Goal: Transaction & Acquisition: Purchase product/service

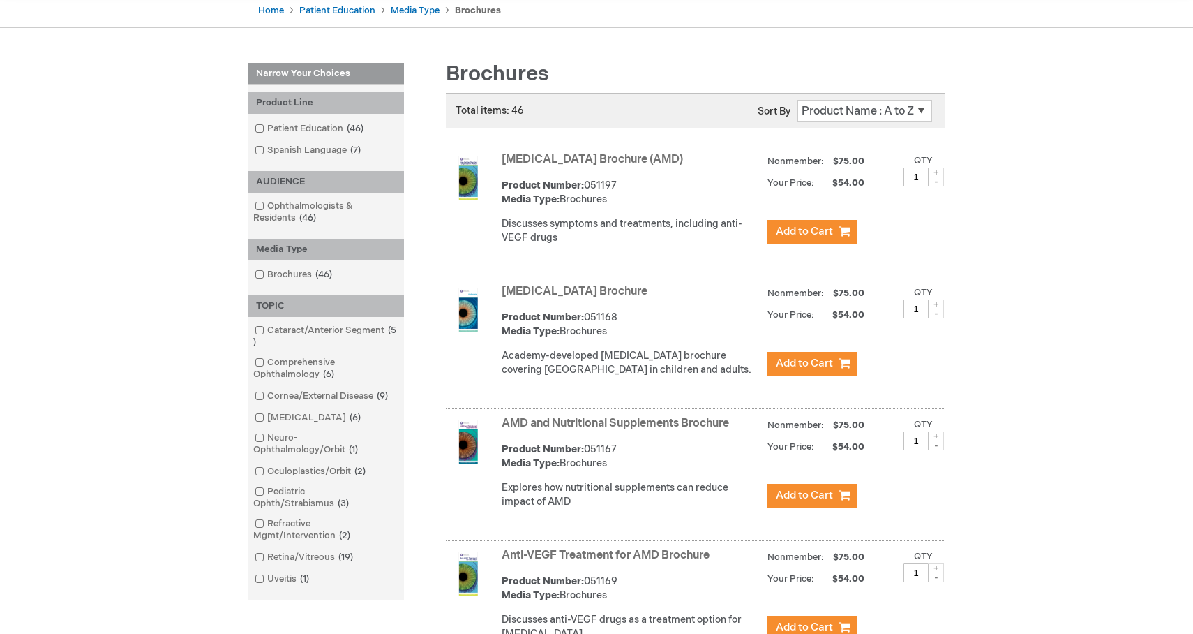
scroll to position [149, 0]
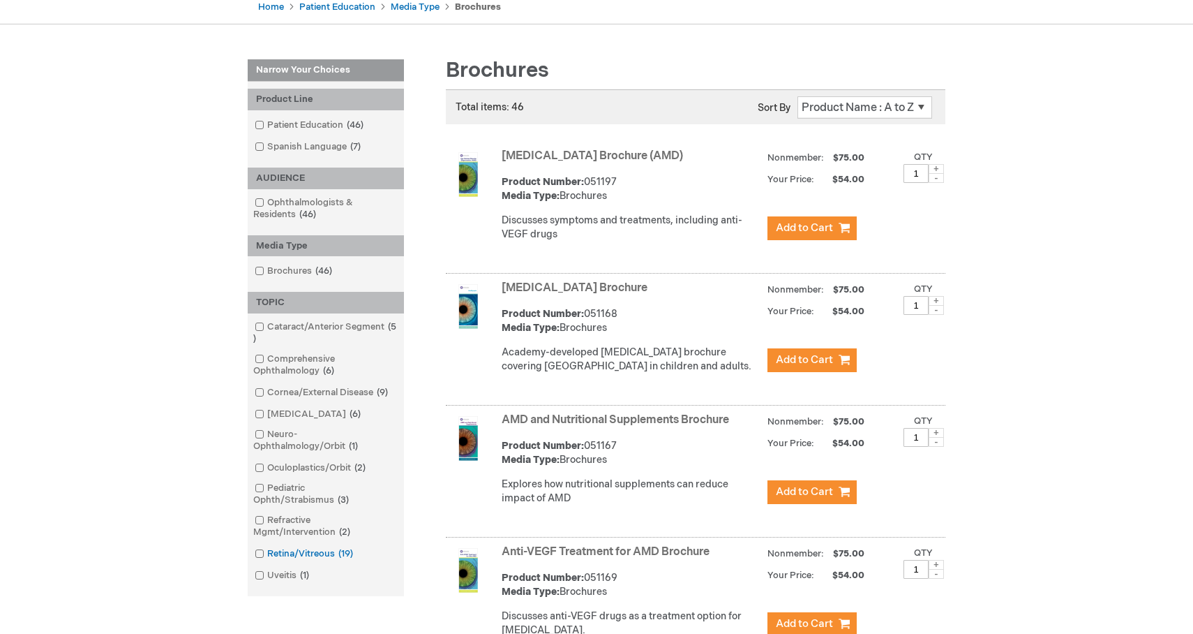
click at [267, 555] on span at bounding box center [267, 553] width 0 height 11
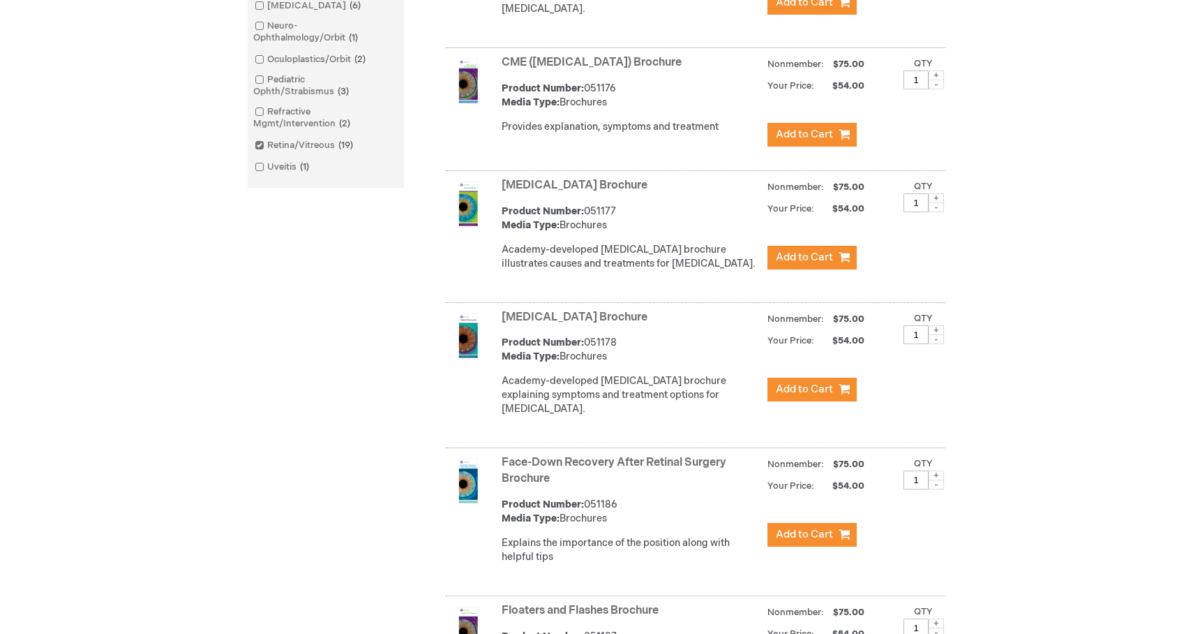
scroll to position [639, 0]
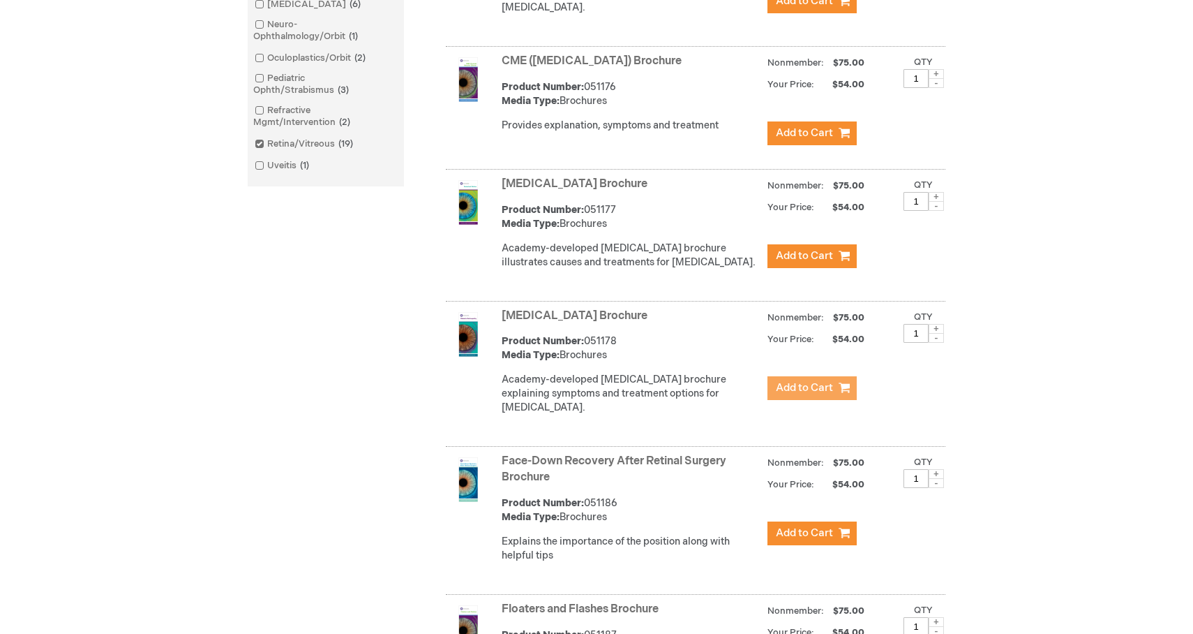
click at [823, 394] on span "Add to Cart" at bounding box center [804, 387] width 57 height 13
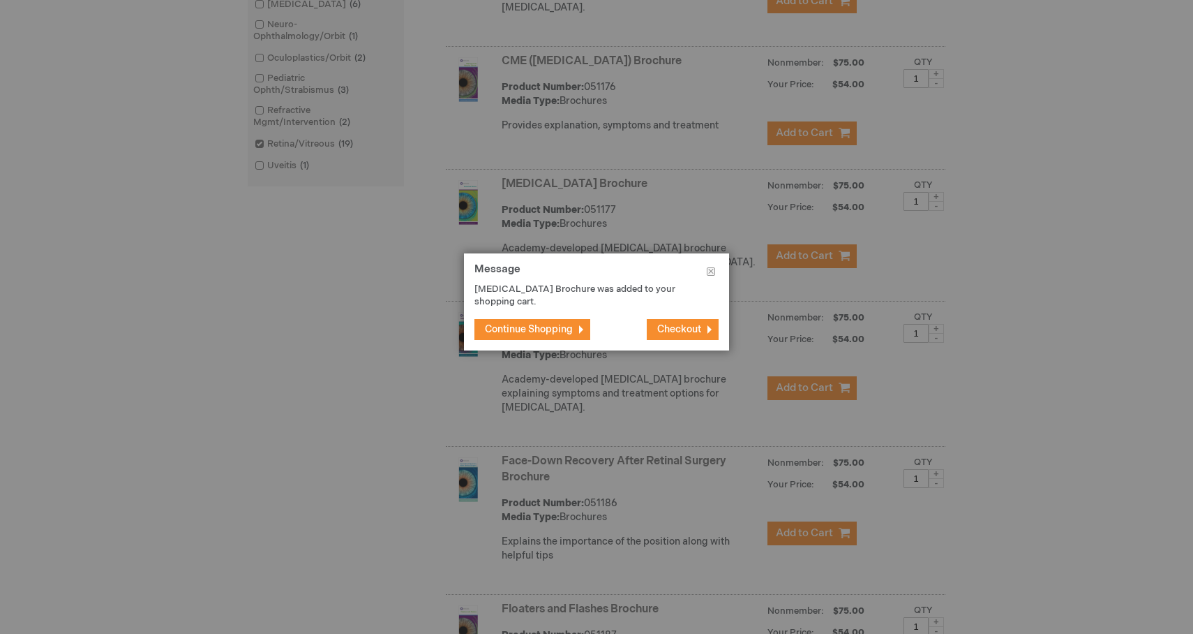
click at [547, 328] on span "Continue Shopping" at bounding box center [529, 329] width 88 height 12
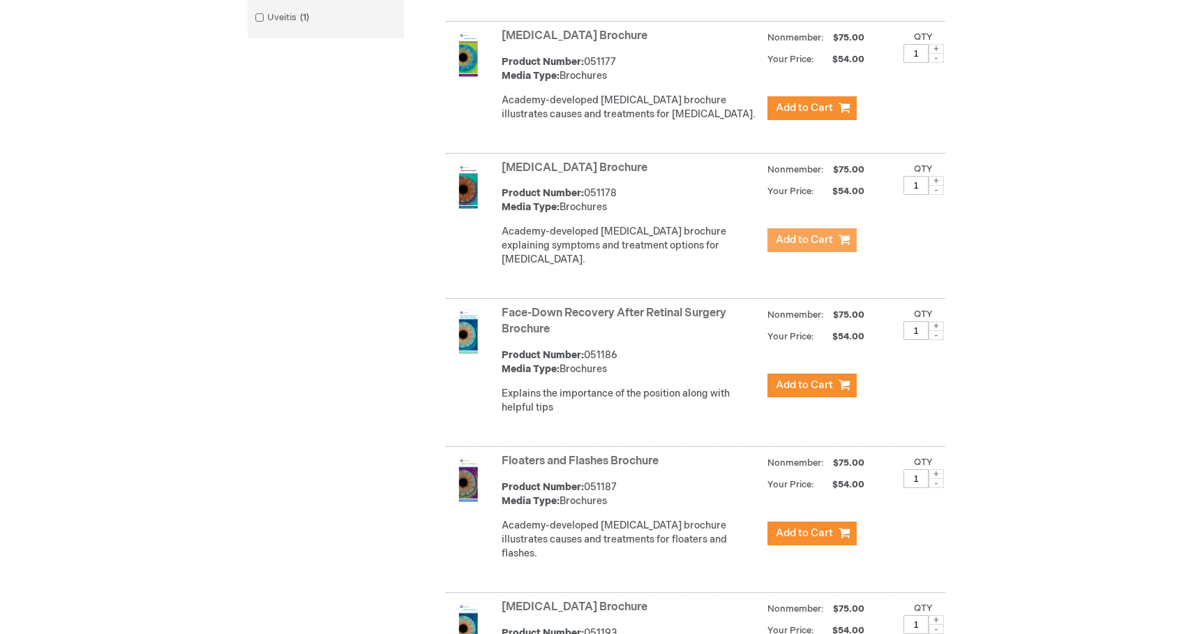
scroll to position [844, 0]
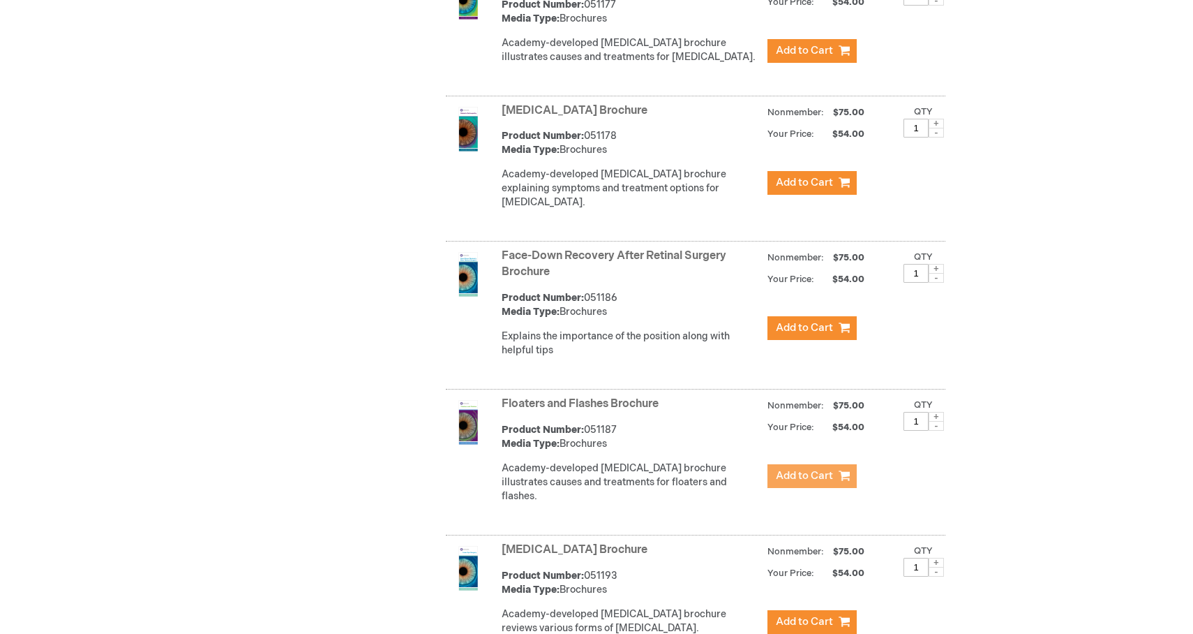
click at [809, 482] on span "Add to Cart" at bounding box center [804, 475] width 57 height 13
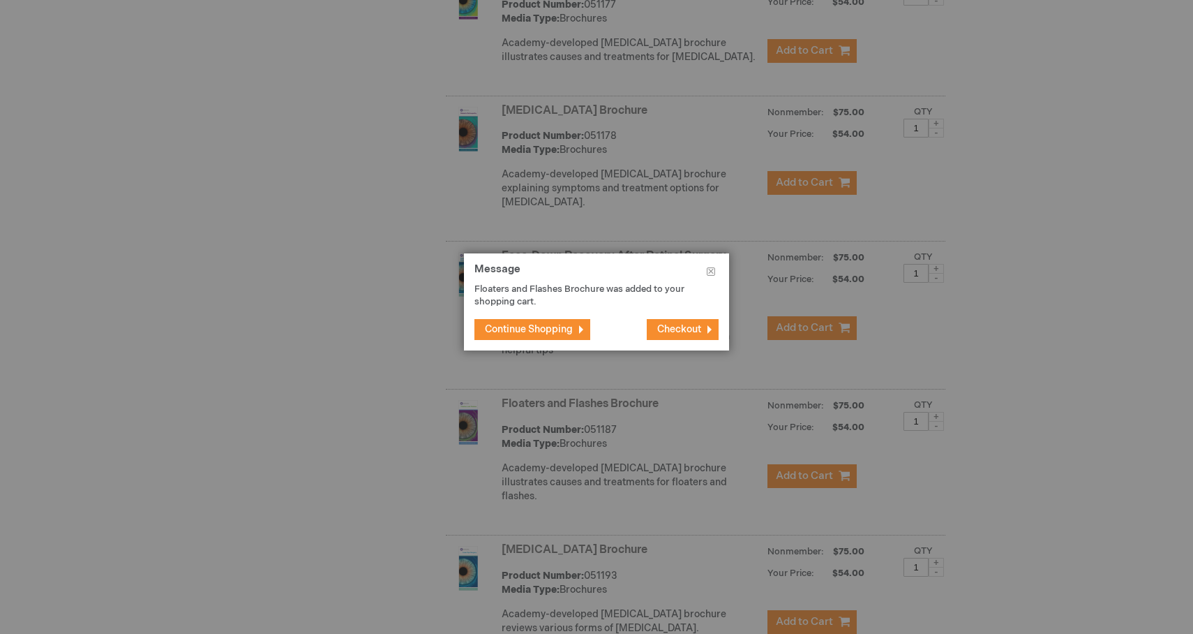
click at [569, 324] on span "Continue Shopping" at bounding box center [529, 329] width 88 height 12
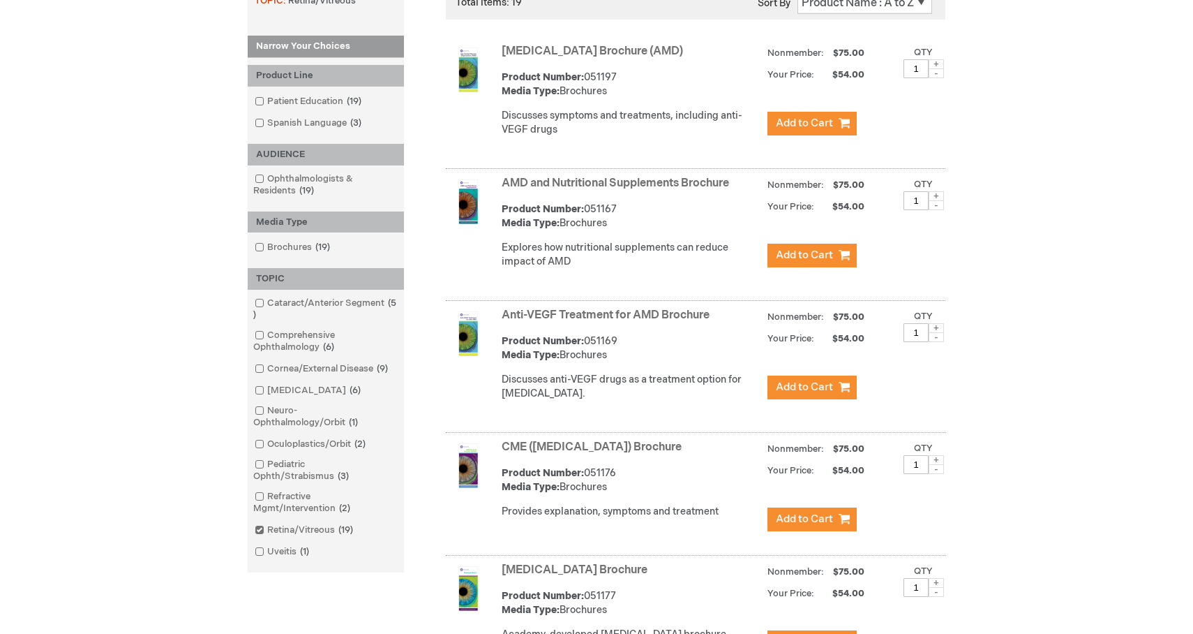
scroll to position [193, 0]
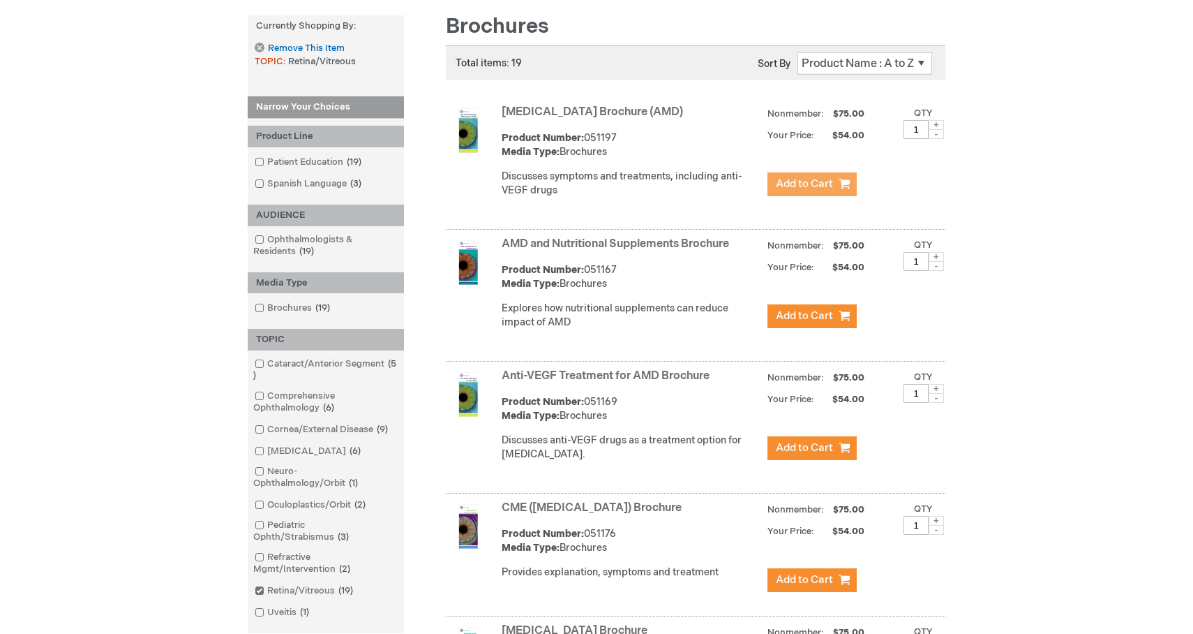
click at [807, 192] on button "Add to Cart" at bounding box center [812, 184] width 89 height 24
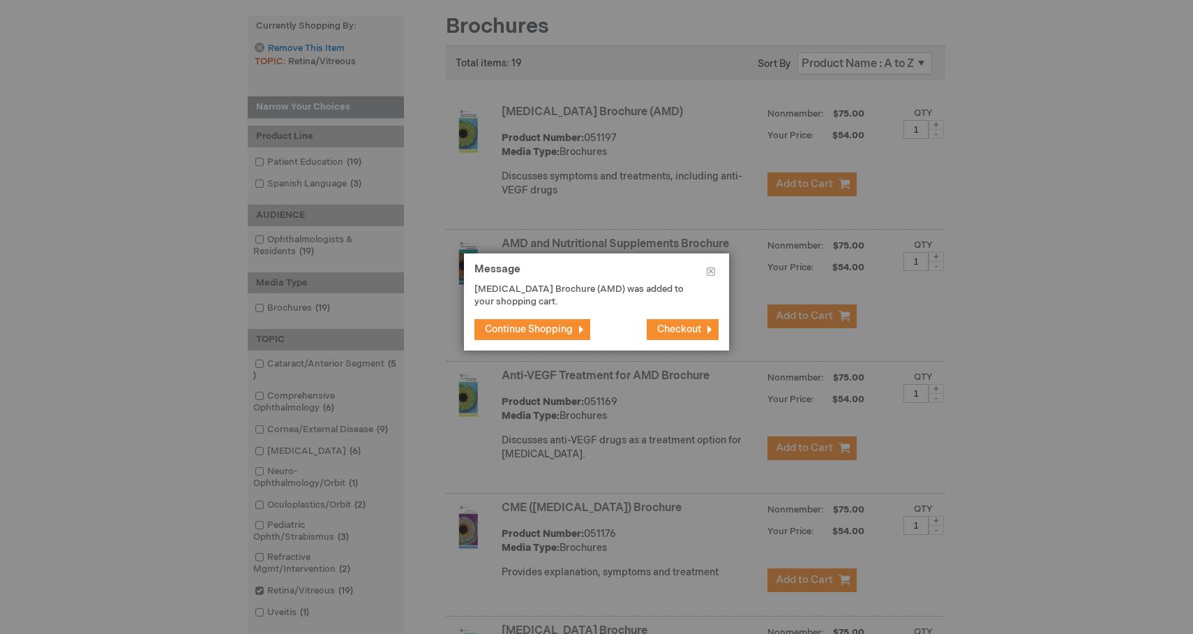
click at [699, 326] on span "Checkout" at bounding box center [679, 329] width 44 height 12
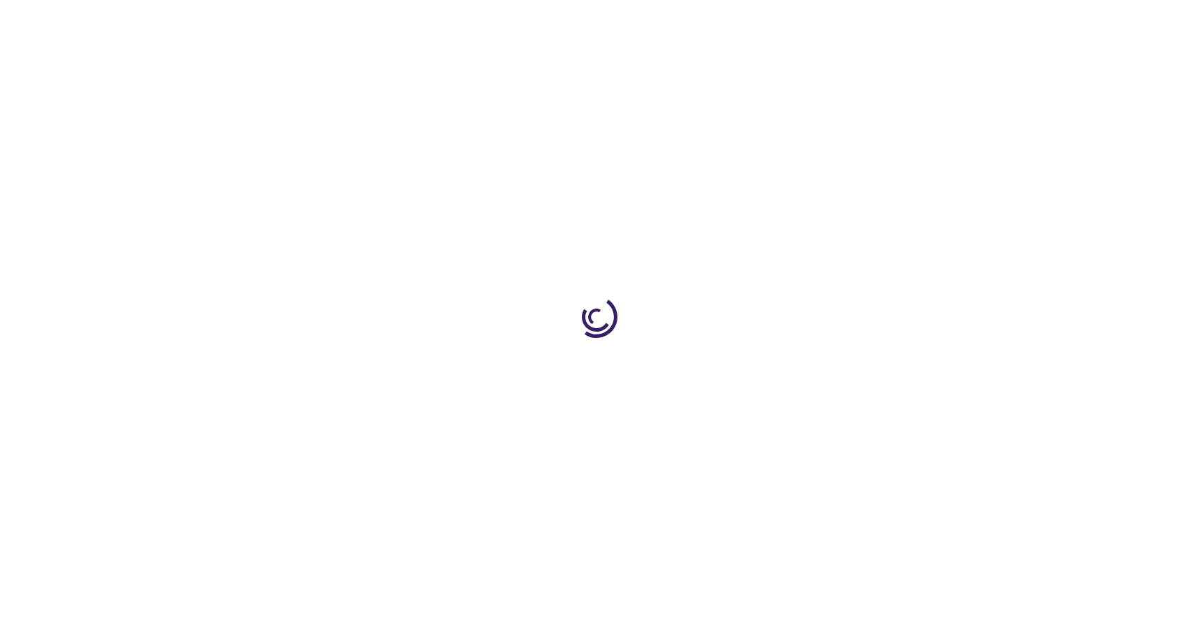
select select "US"
select select "23"
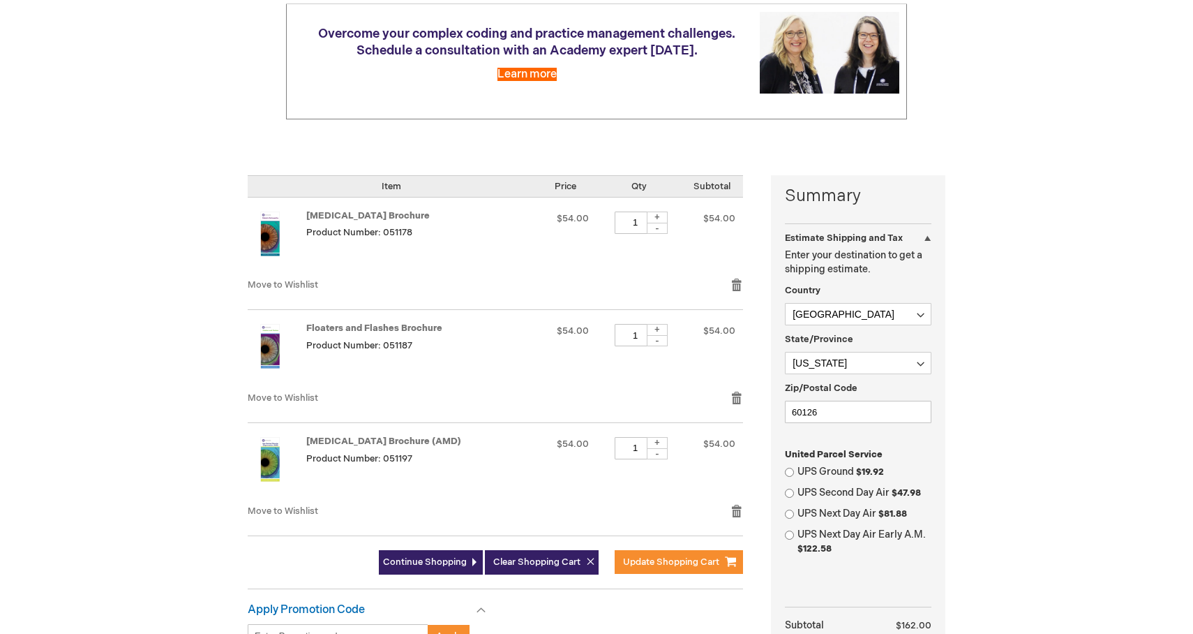
scroll to position [189, 0]
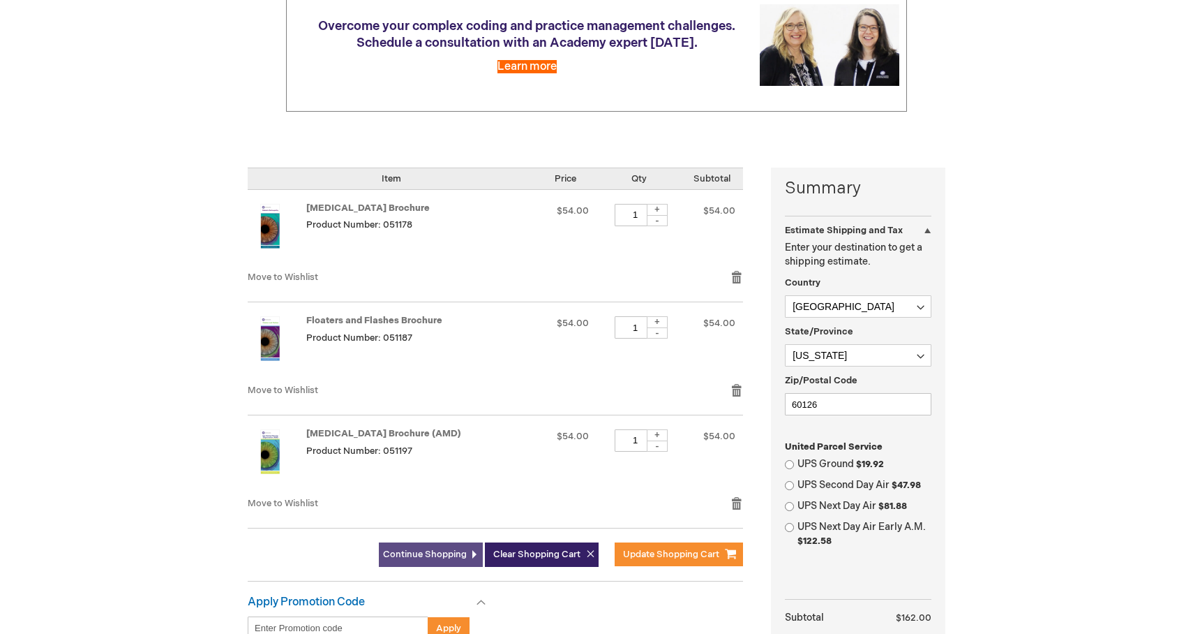
click at [431, 554] on span "Continue Shopping" at bounding box center [425, 553] width 84 height 11
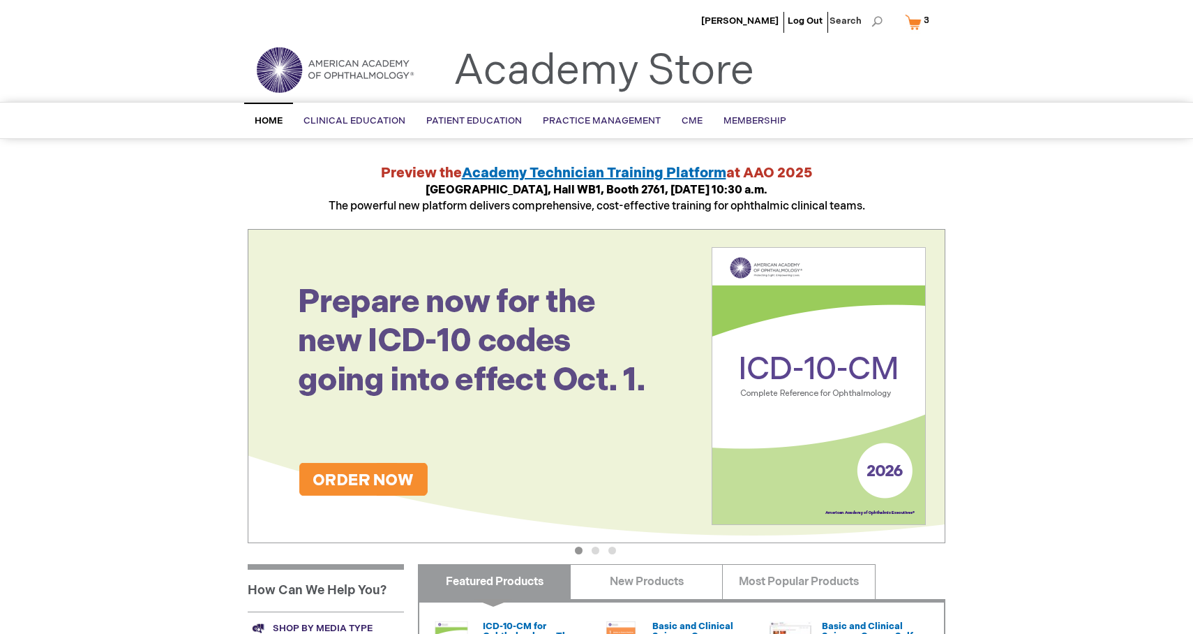
click at [915, 22] on link "My Cart 3 3 items" at bounding box center [920, 22] width 36 height 24
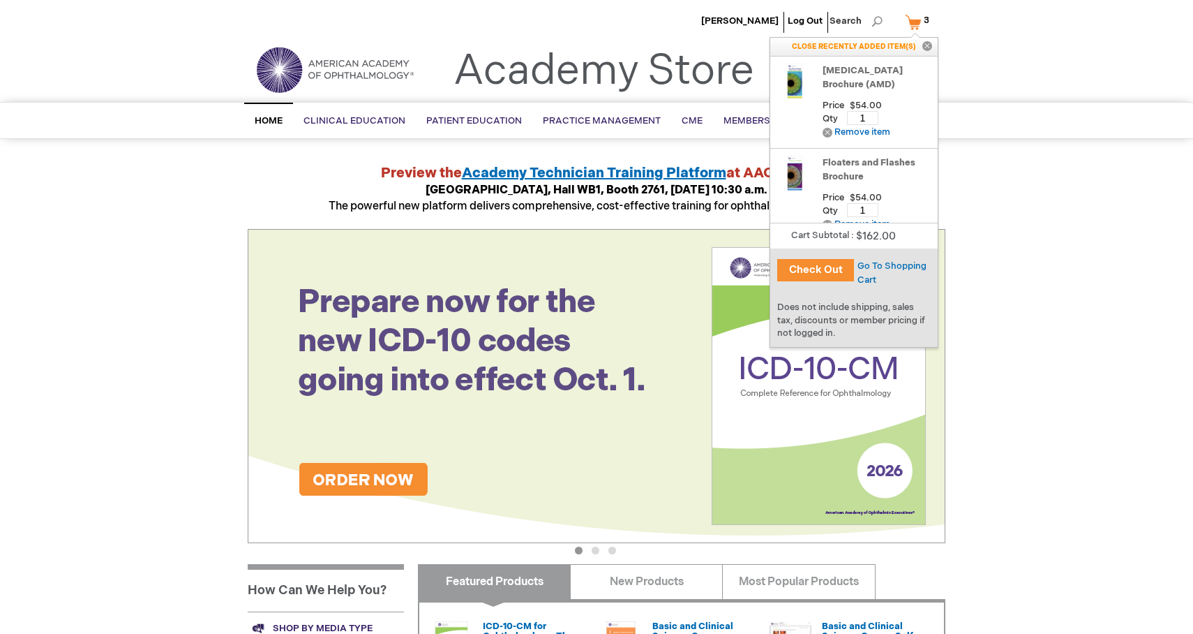
click at [818, 270] on button "Check Out" at bounding box center [815, 270] width 77 height 22
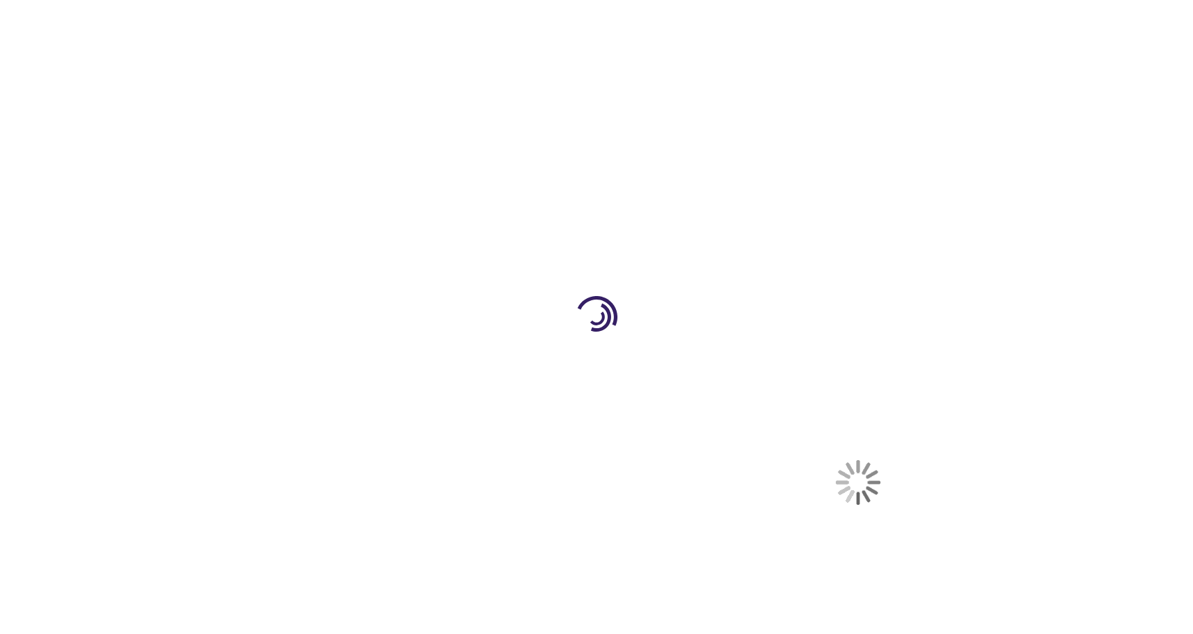
select select "US"
select select "23"
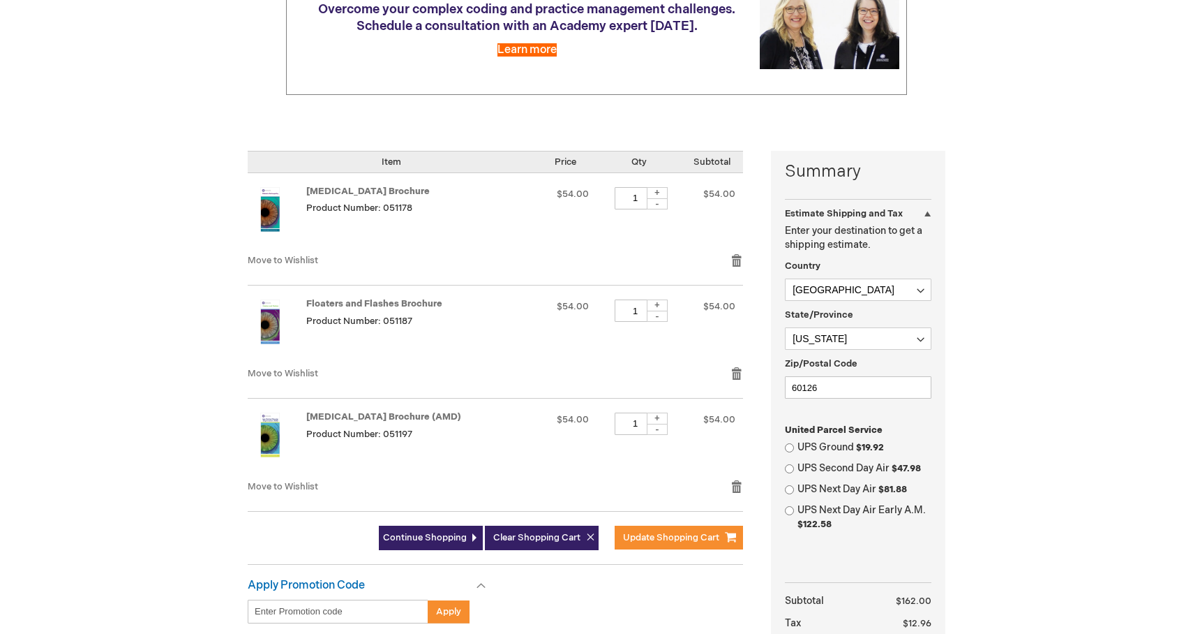
scroll to position [306, 0]
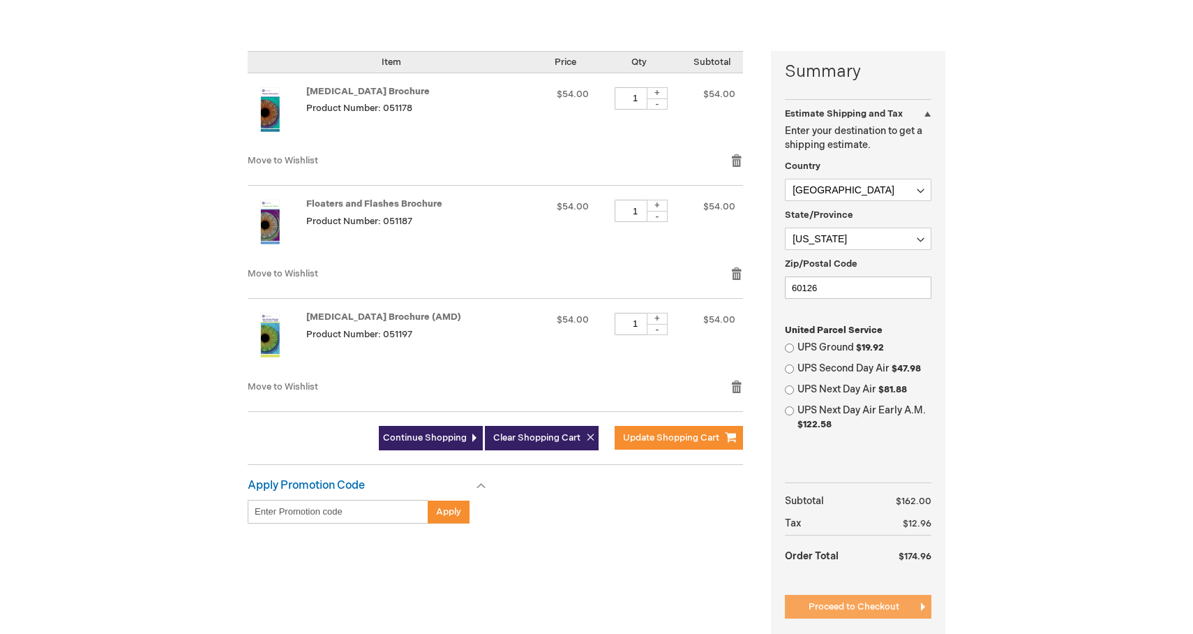
click at [906, 600] on button "Proceed to Checkout" at bounding box center [858, 607] width 147 height 24
click at [790, 346] on input "UPS Ground $19.92" at bounding box center [789, 347] width 9 height 9
radio input "true"
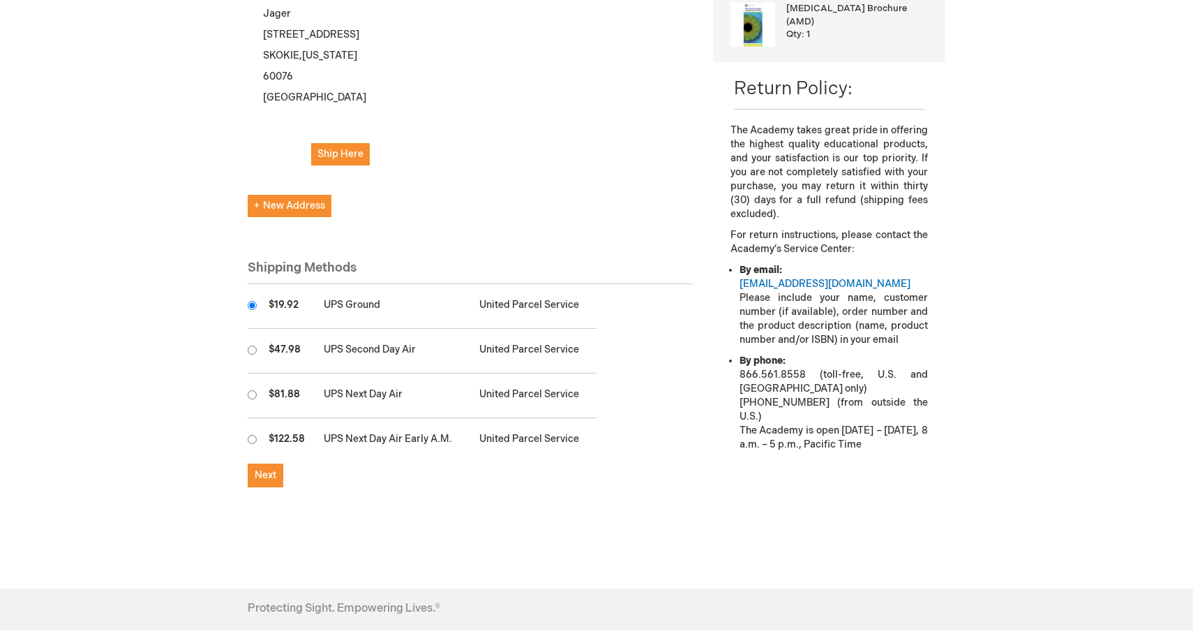
scroll to position [565, 0]
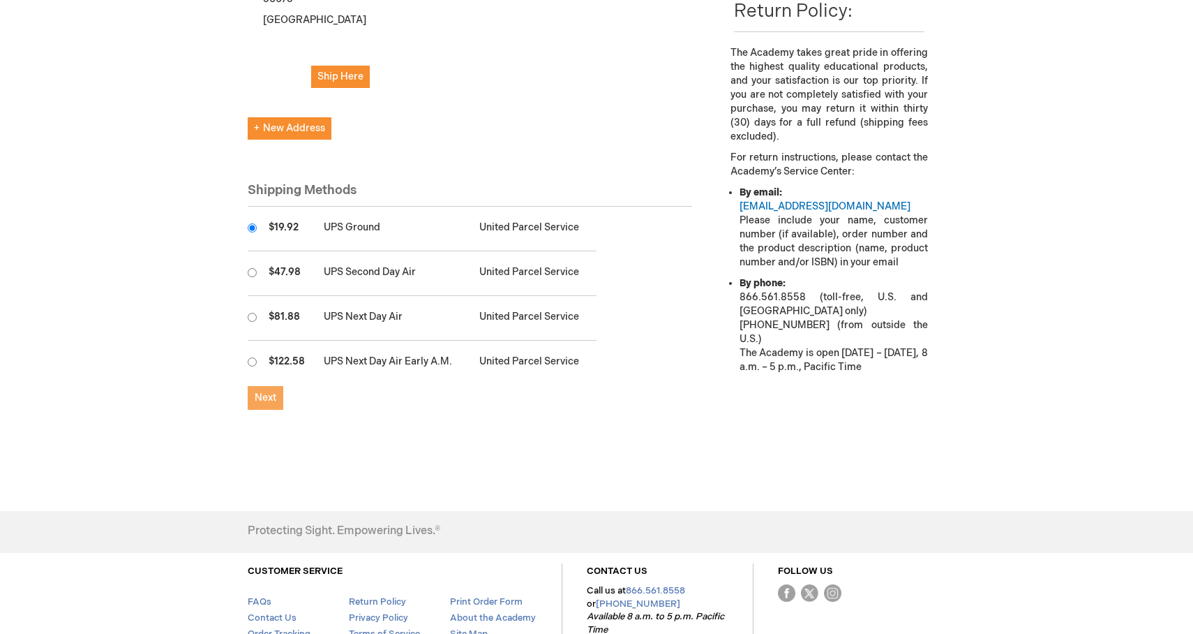
click at [278, 386] on button "Next" at bounding box center [266, 398] width 36 height 24
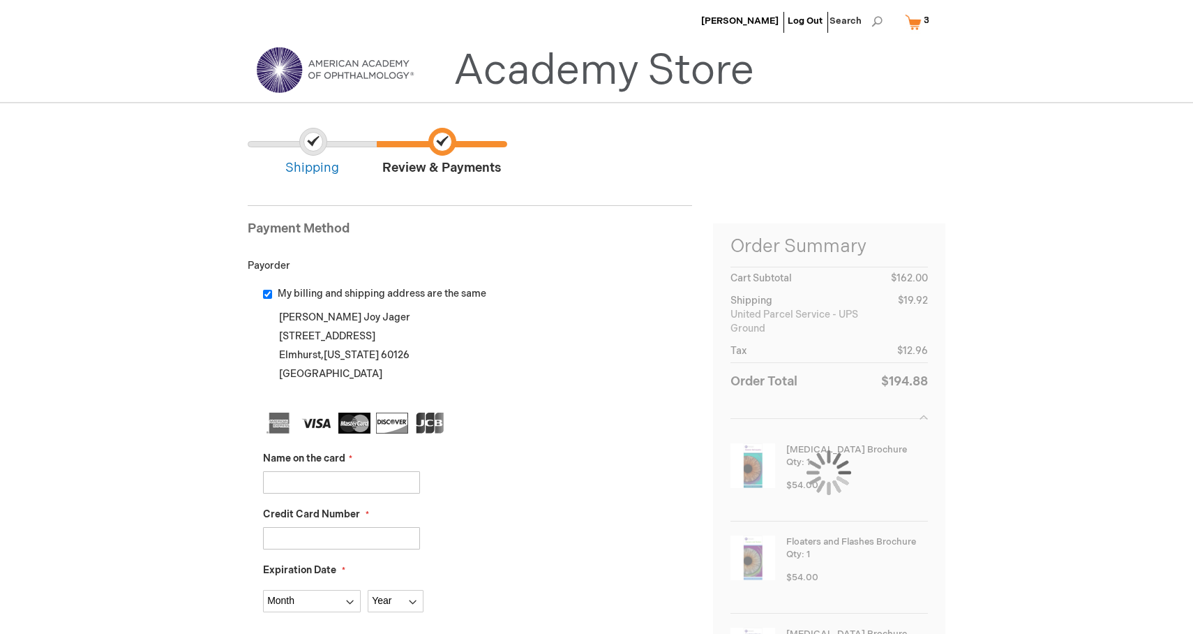
click at [289, 475] on input "Name on the card" at bounding box center [341, 482] width 157 height 22
type input "Retina Associates"
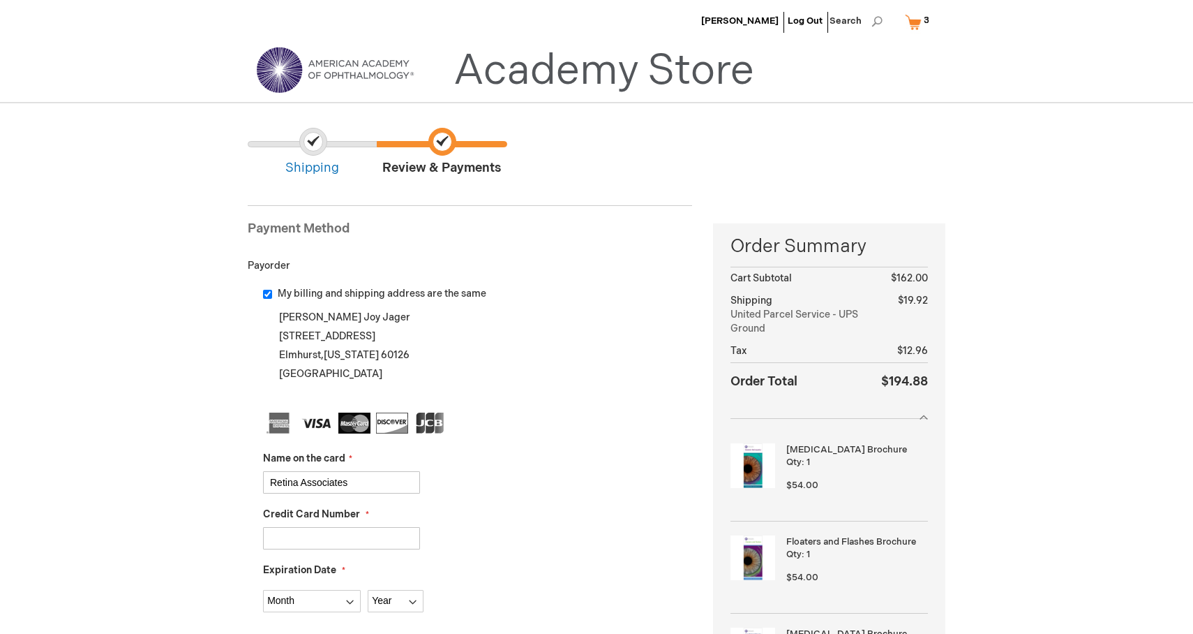
click at [322, 534] on input "Credit Card Number" at bounding box center [341, 538] width 157 height 22
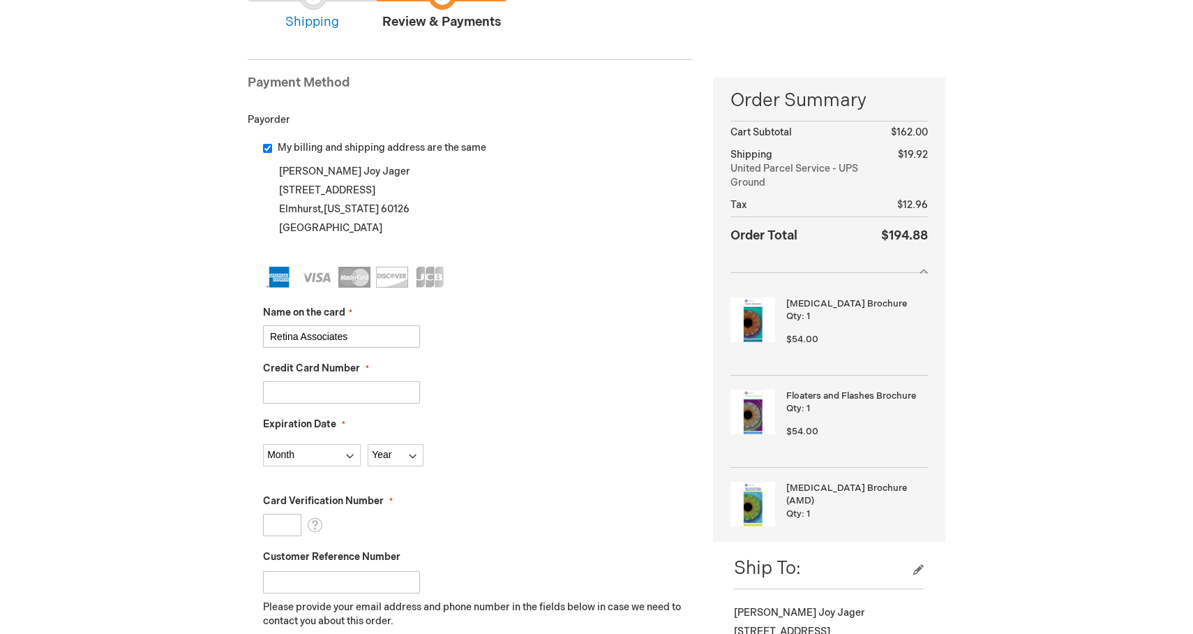
scroll to position [177, 0]
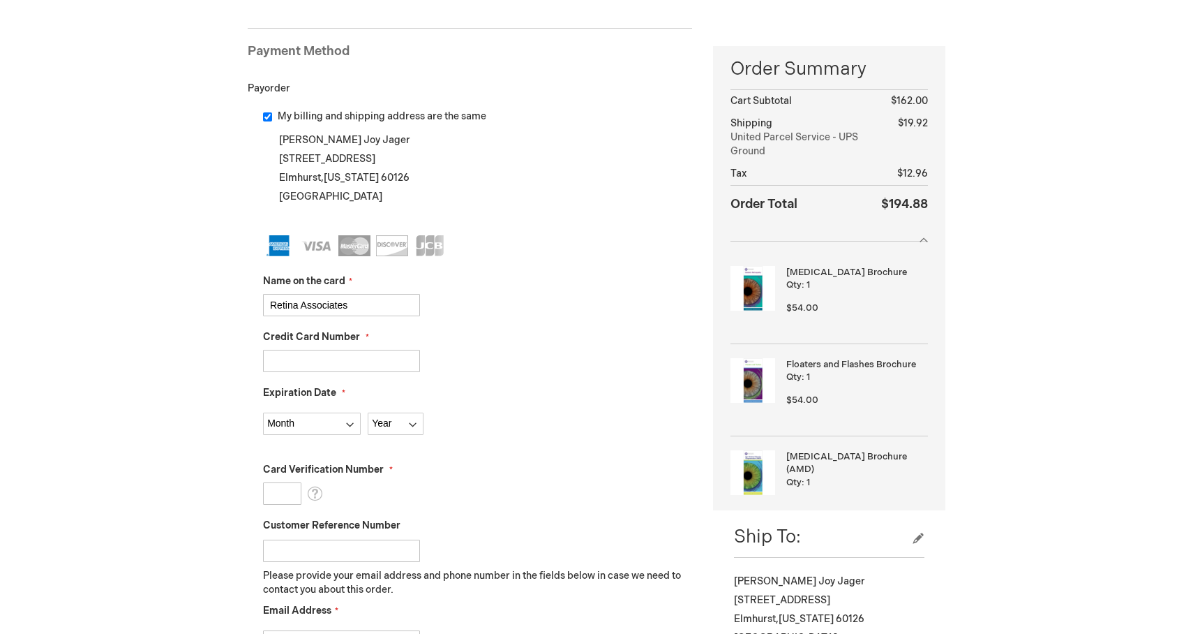
type input "[CREDIT_CARD_NUMBER]"
click at [355, 424] on select "Month [DATE] - [DATE] - [DATE] - [DATE] - [DATE] - [DATE] - [DATE] - [DATE] - […" at bounding box center [312, 423] width 98 height 22
select select "12"
click at [414, 416] on select "Year [DATE] 2026 2027 2028 2029 2030 2031 2032 2033 2034 2035" at bounding box center [396, 423] width 56 height 22
select select "2027"
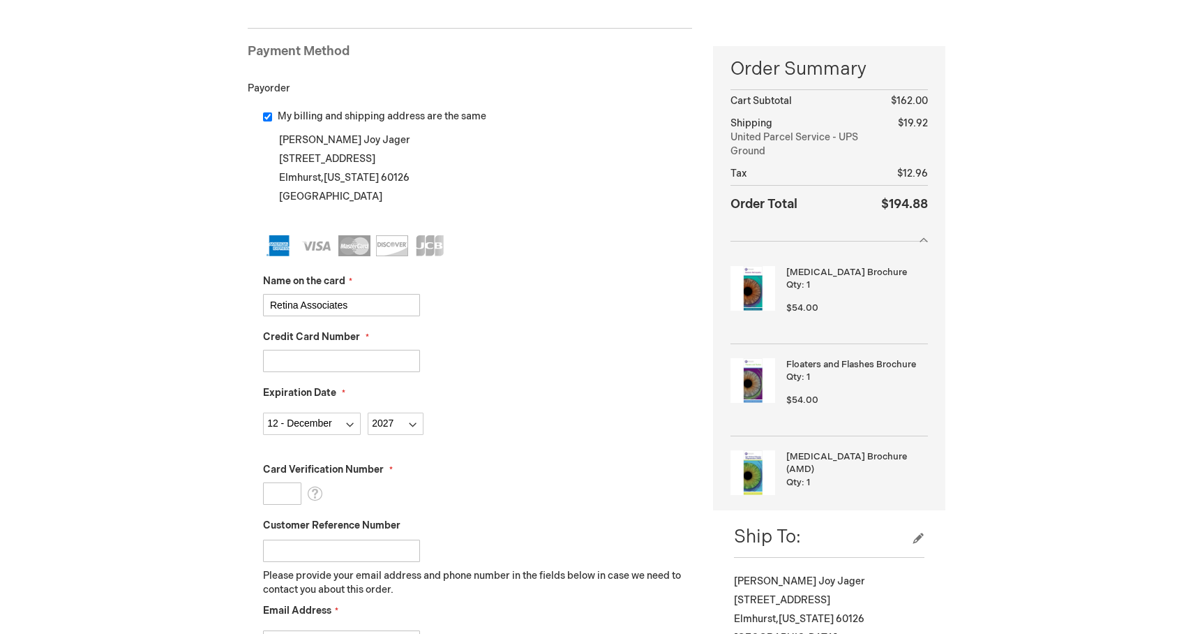
click at [283, 493] on input "Card Verification Number" at bounding box center [282, 493] width 38 height 22
type input "9279"
click at [517, 514] on fieldset "Name on the card Retina Associates Credit Card Number [CREDIT_CARD_NUMBER] Expi…" at bounding box center [477, 482] width 429 height 494
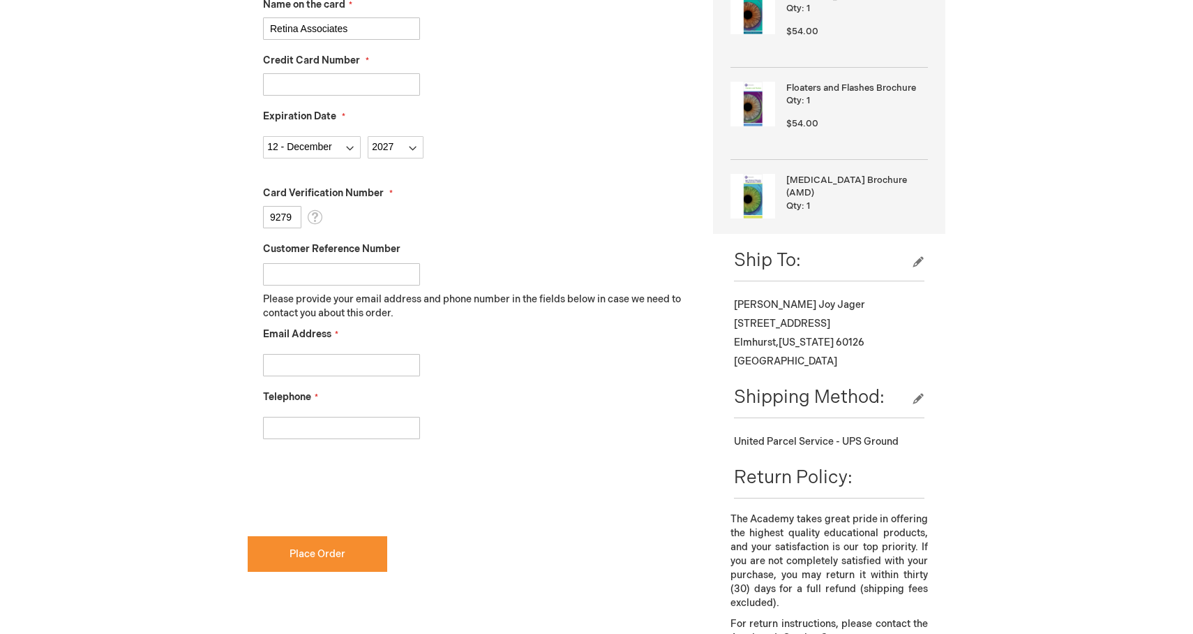
scroll to position [456, 0]
click at [332, 363] on input "Email Address" at bounding box center [341, 363] width 157 height 22
type input "[EMAIL_ADDRESS][DOMAIN_NAME]"
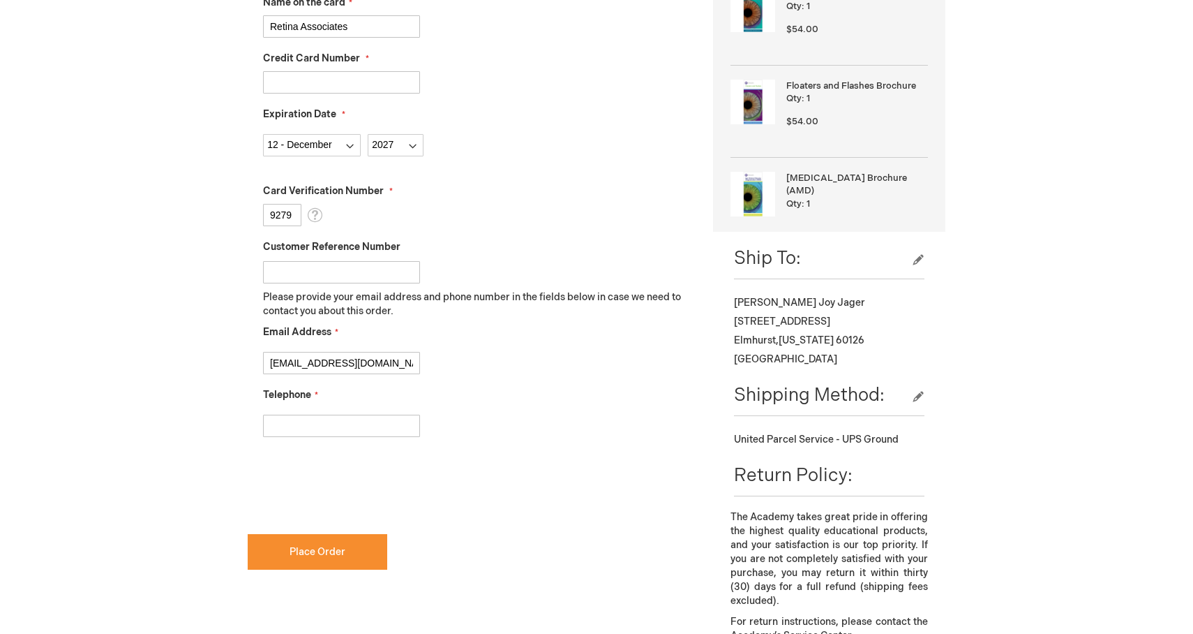
type input "6305711501"
checkbox input "true"
click at [288, 549] on button "Place Order" at bounding box center [318, 552] width 140 height 36
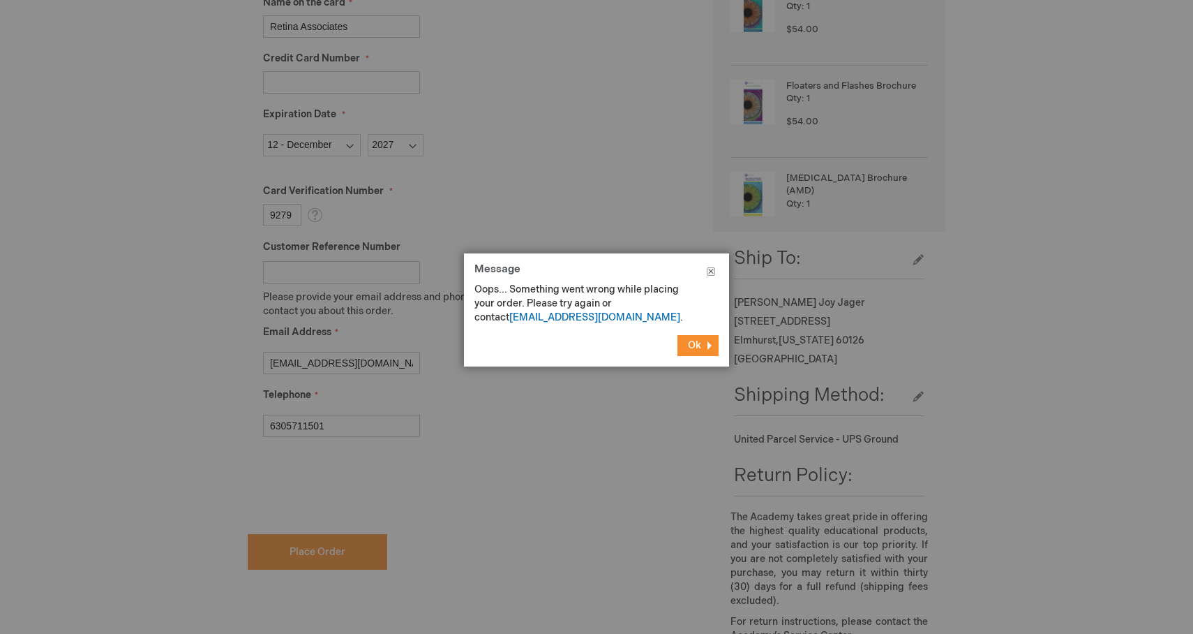
click at [712, 269] on button "Close" at bounding box center [711, 274] width 36 height 42
click at [709, 268] on button "Close" at bounding box center [711, 274] width 36 height 42
click at [697, 345] on span "Ok" at bounding box center [694, 345] width 13 height 12
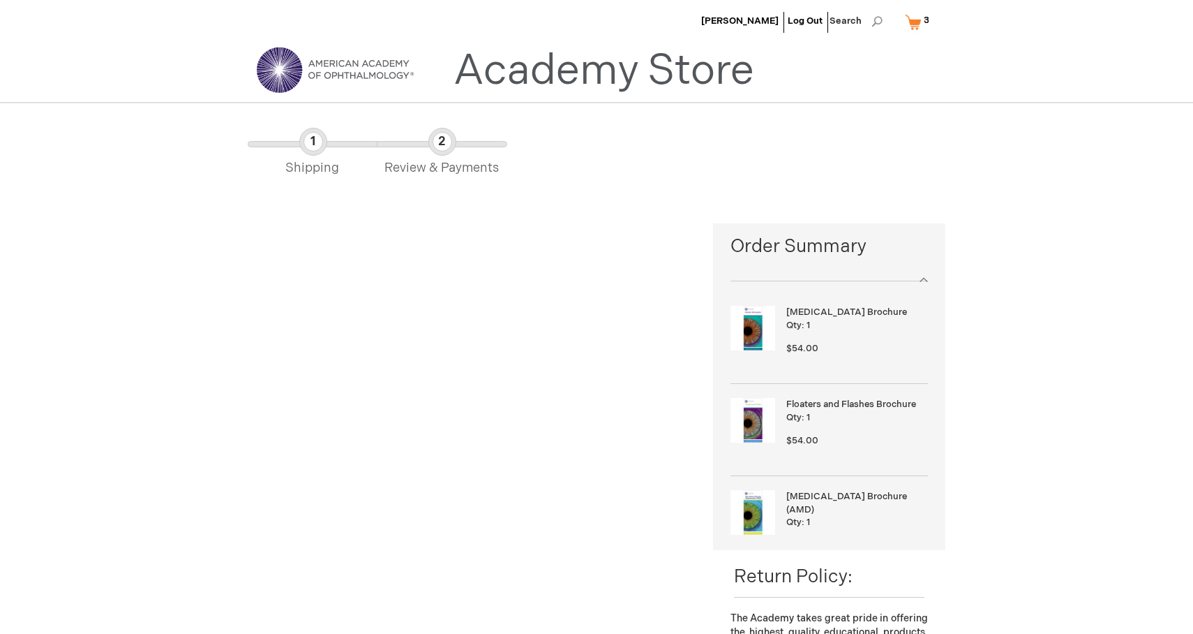
click at [913, 17] on link "My Cart 3 3 items" at bounding box center [920, 22] width 36 height 24
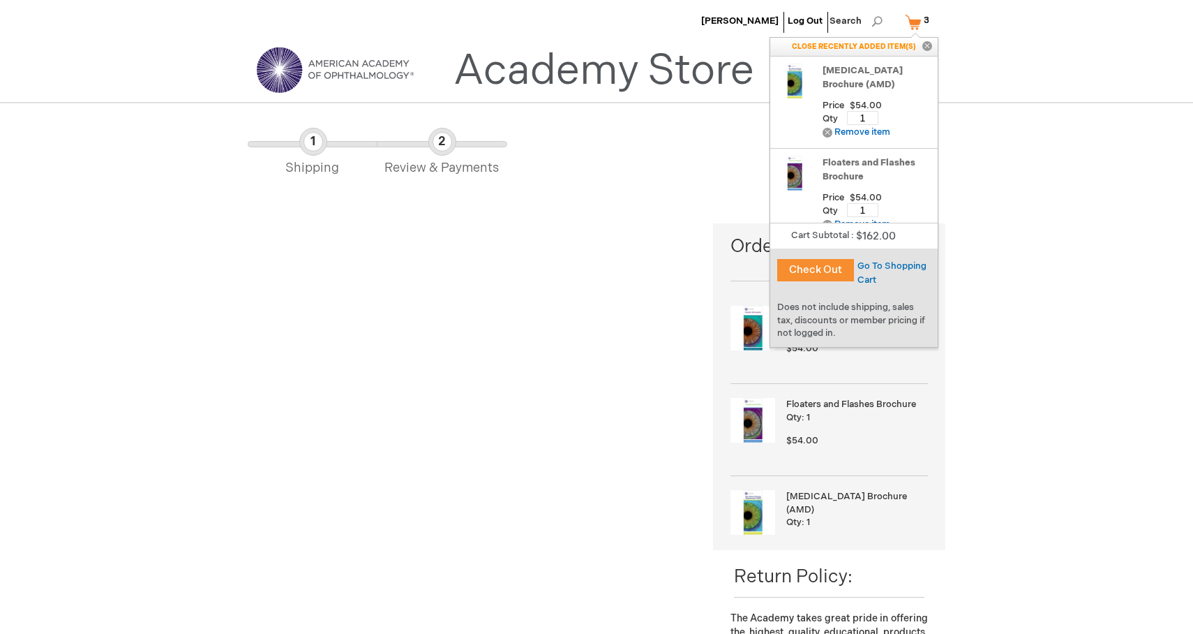
click at [821, 265] on button "Check Out" at bounding box center [815, 270] width 77 height 22
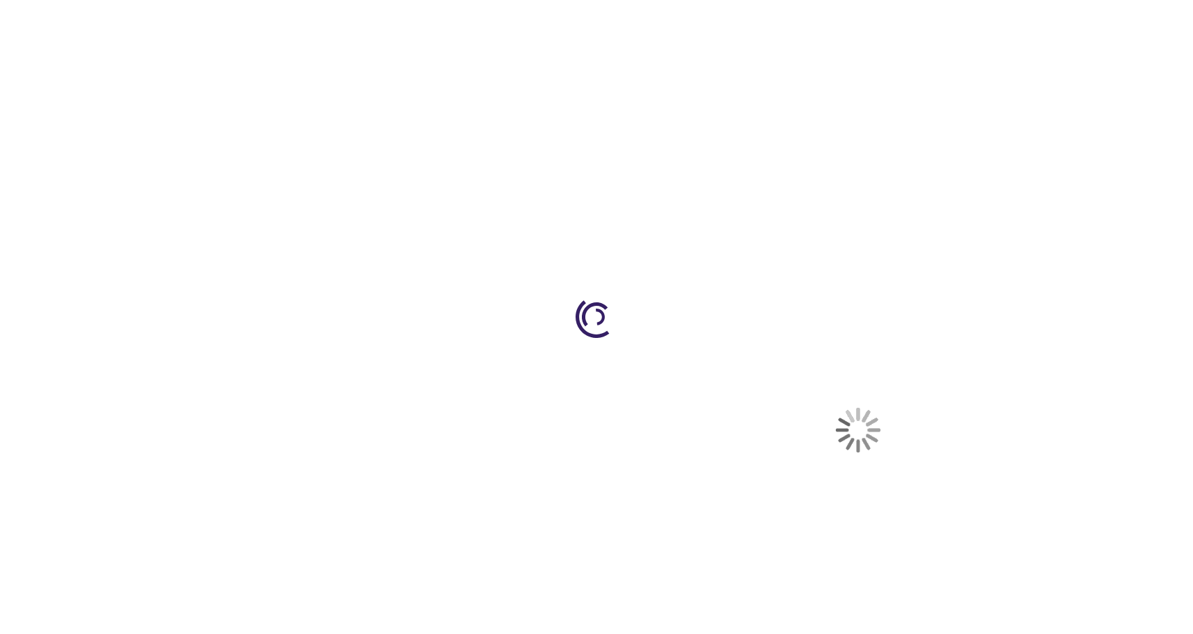
select select "US"
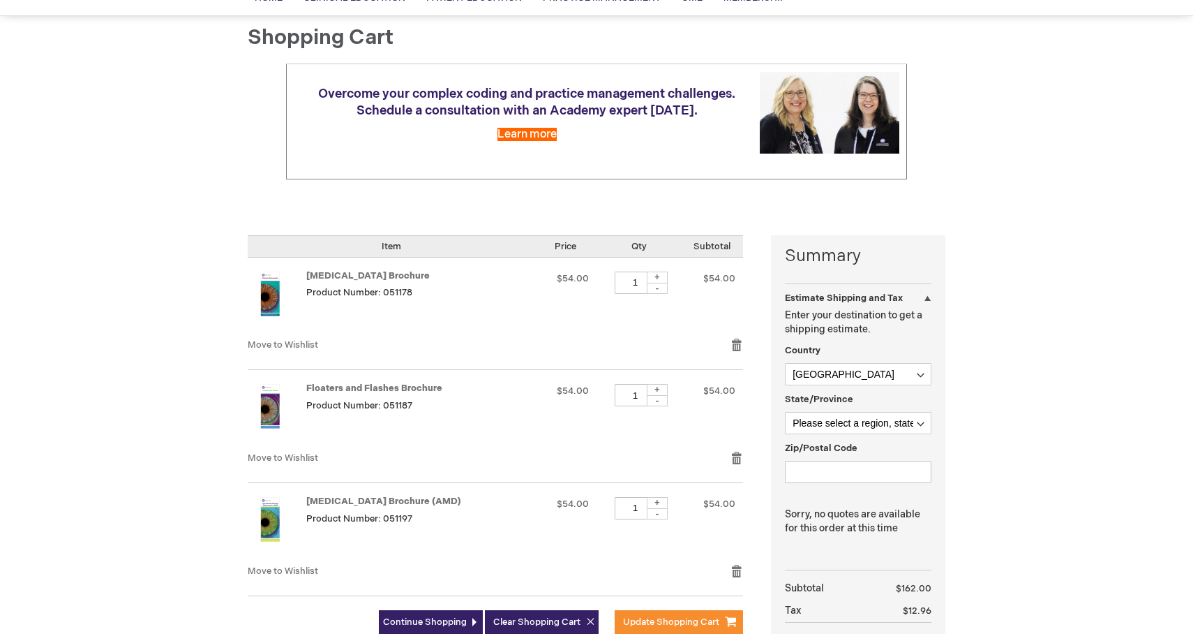
scroll to position [223, 0]
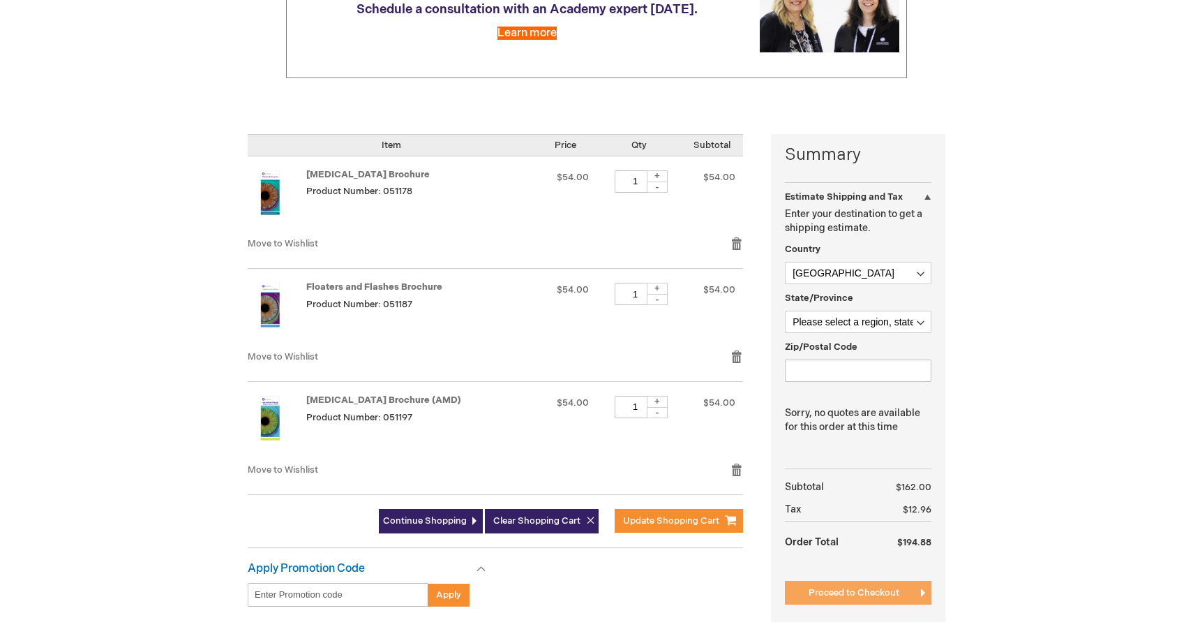
click at [833, 590] on span "Proceed to Checkout" at bounding box center [854, 592] width 91 height 11
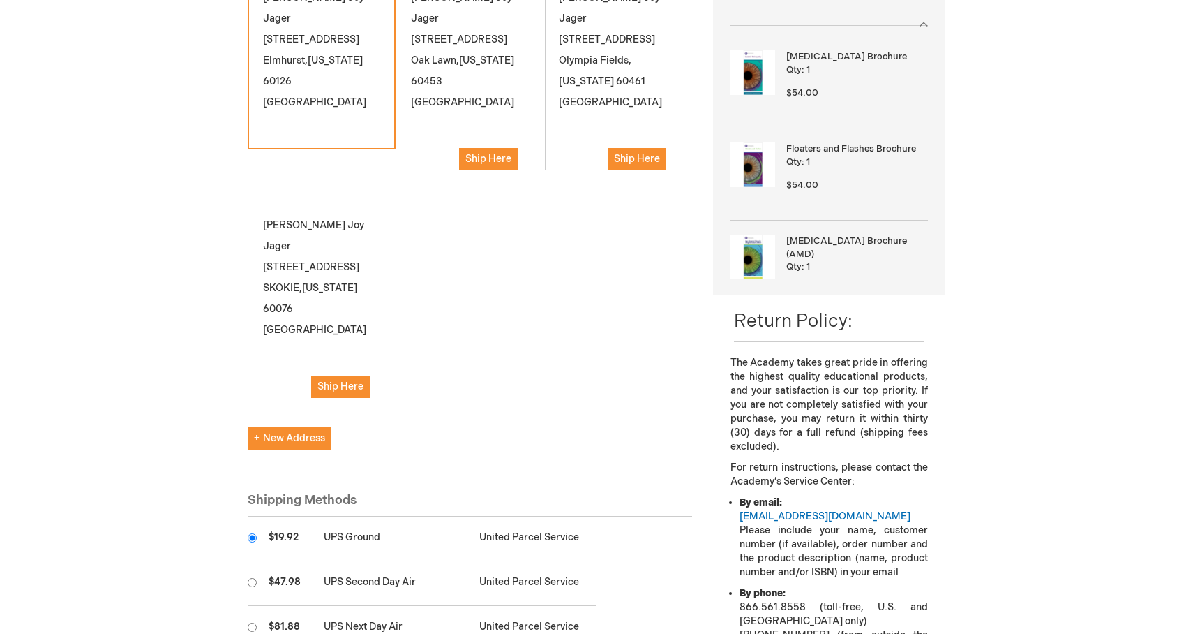
scroll to position [453, 0]
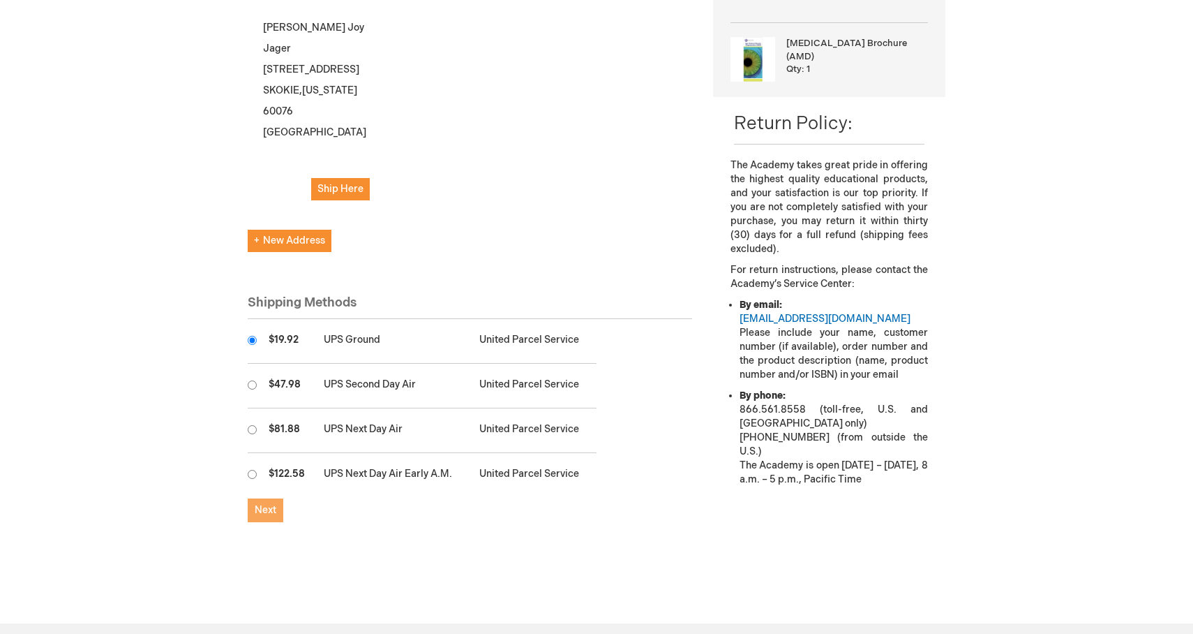
click at [271, 504] on span "Next" at bounding box center [266, 510] width 22 height 12
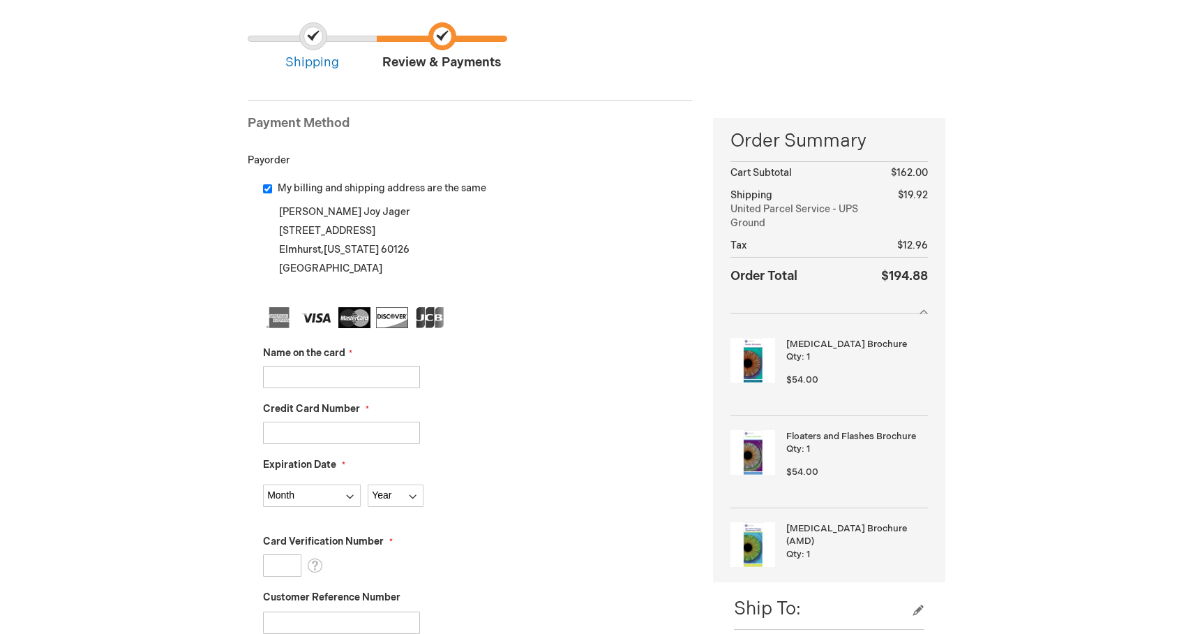
scroll to position [214, 0]
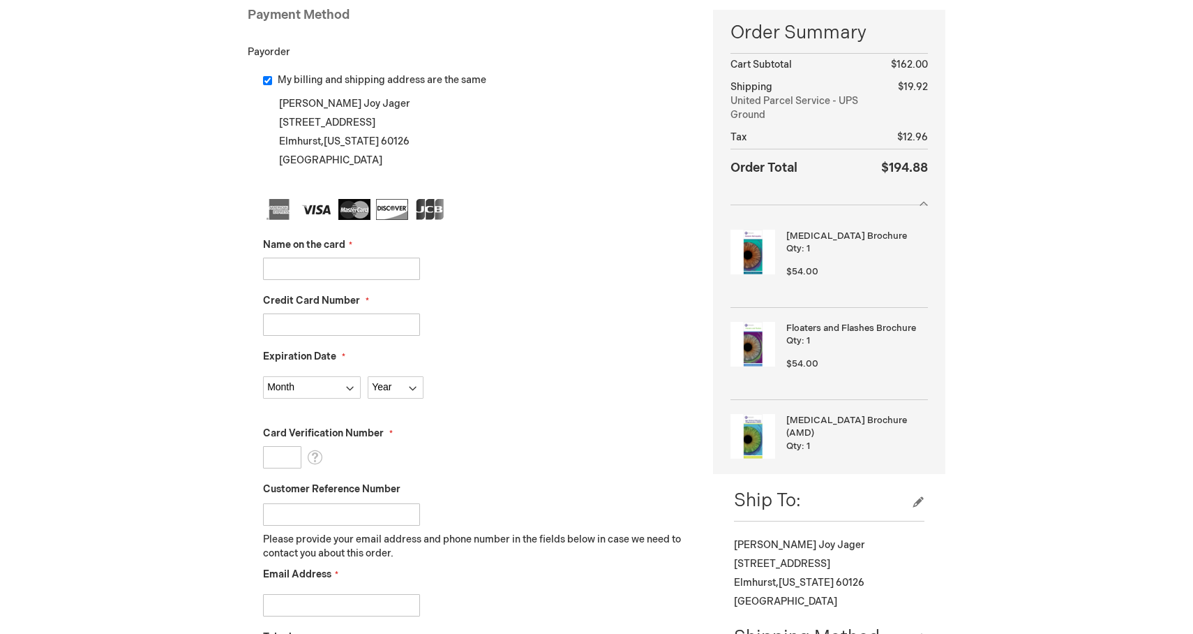
click at [307, 267] on input "Name on the card" at bounding box center [341, 268] width 157 height 22
type input "[PERSON_NAME]"
click at [312, 322] on input "Credit Card Number" at bounding box center [341, 324] width 157 height 22
type input "3796538984"
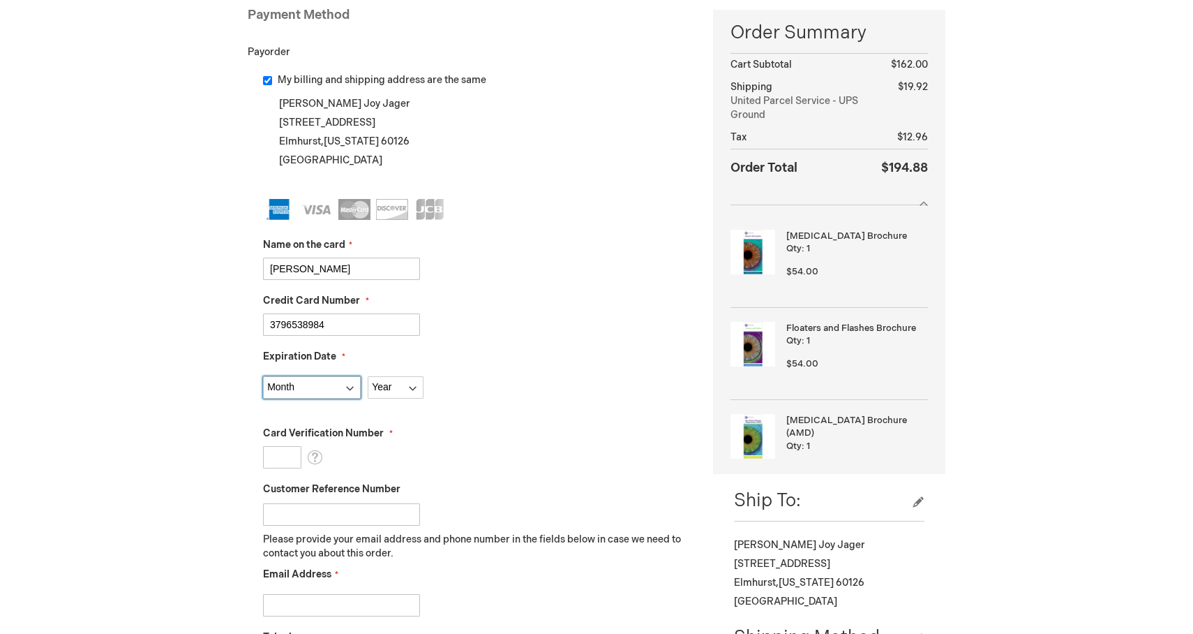
click at [349, 388] on select "Month [DATE] - [DATE] - [DATE] - [DATE] - [DATE] - [DATE] - [DATE] - [DATE] - […" at bounding box center [312, 387] width 98 height 22
select select "12"
click at [417, 379] on select "Year [DATE] 2026 2027 2028 2029 2030 2031 2032 2033 2034 2035" at bounding box center [396, 387] width 56 height 22
select select "2025"
click at [278, 456] on input "Card Verification Number" at bounding box center [282, 457] width 38 height 22
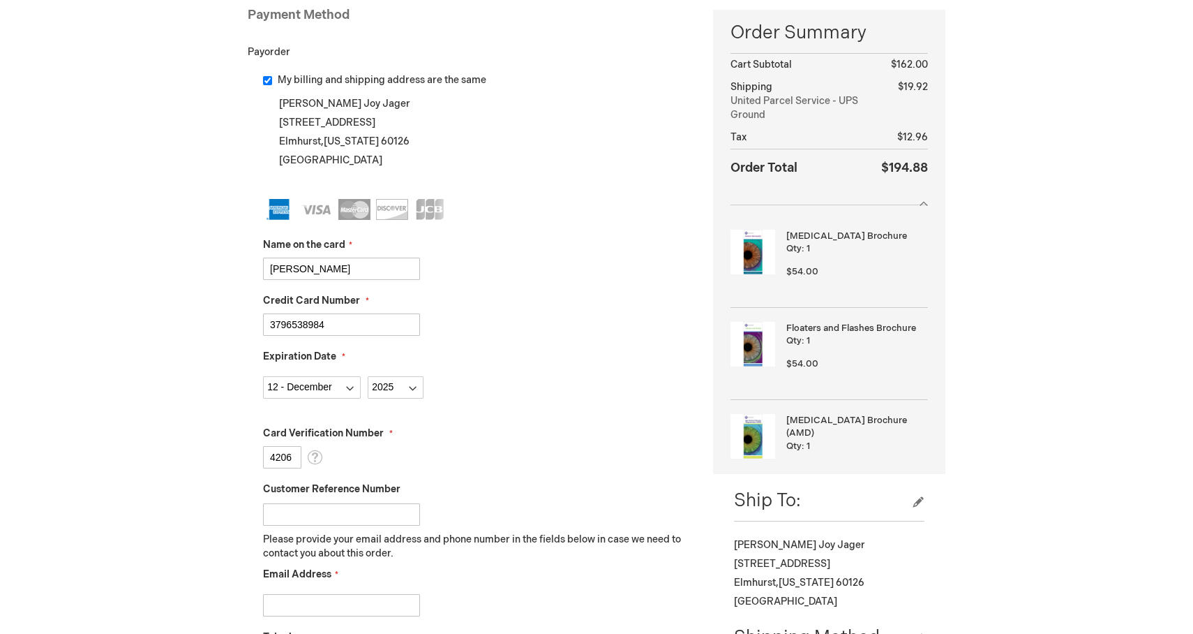
type input "4206"
click at [488, 448] on div "Card Verification Number 4206 What is this?" at bounding box center [477, 447] width 429 height 42
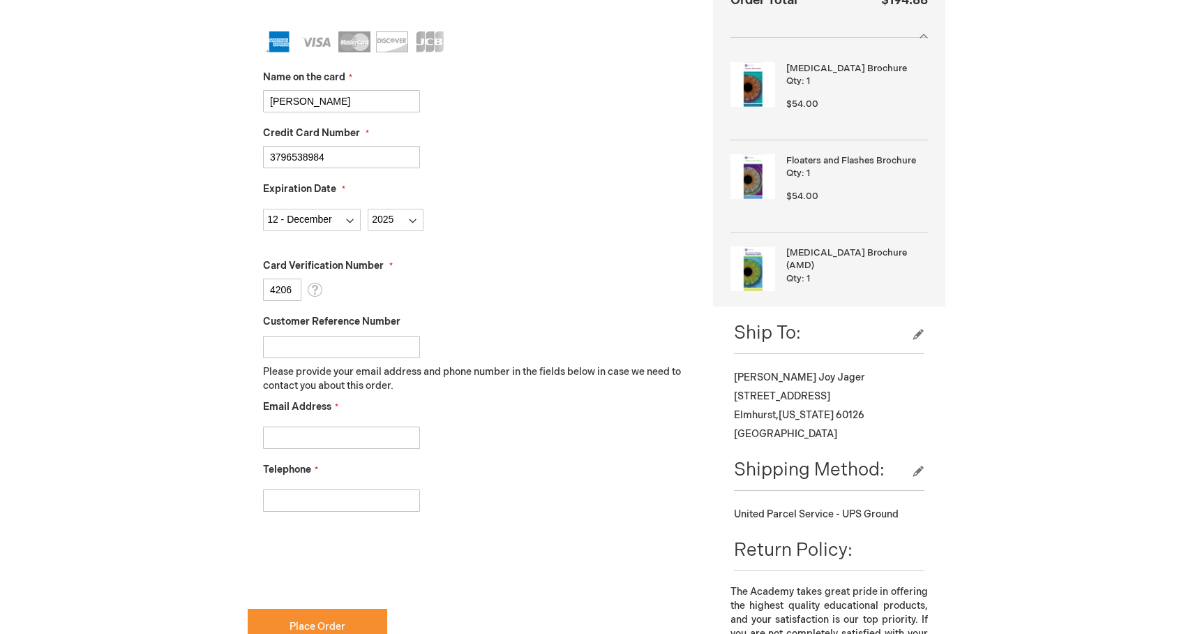
scroll to position [413, 0]
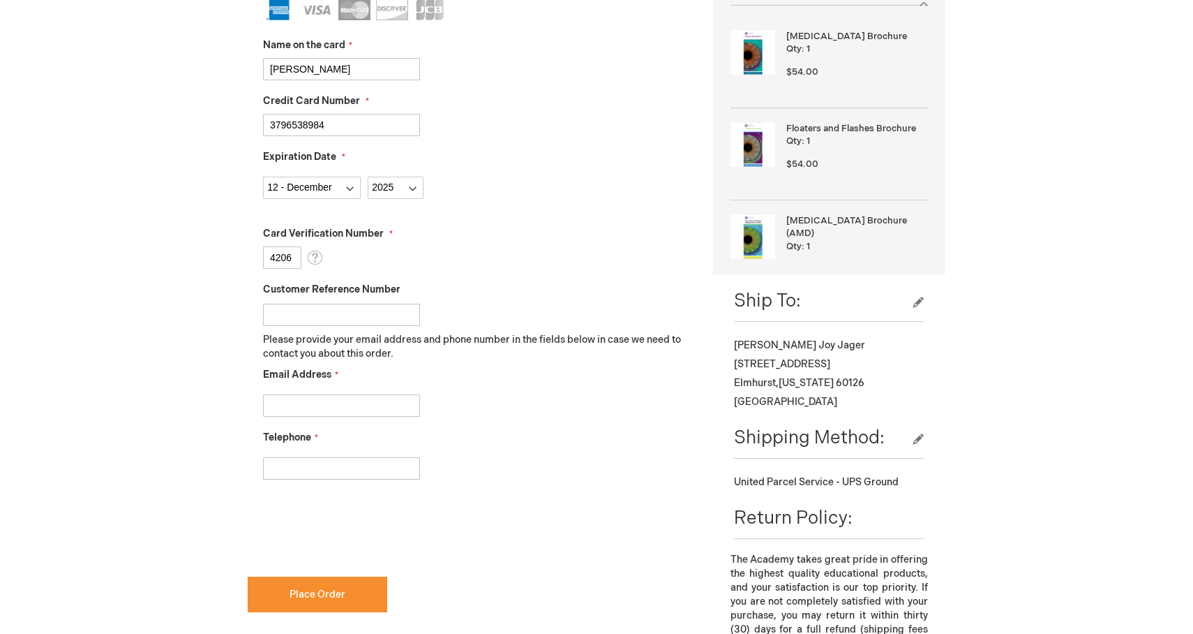
click at [308, 399] on input "Email Address" at bounding box center [341, 405] width 157 height 22
type input "kjager@retinaassociates.com"
type input "6305711501"
checkbox input "true"
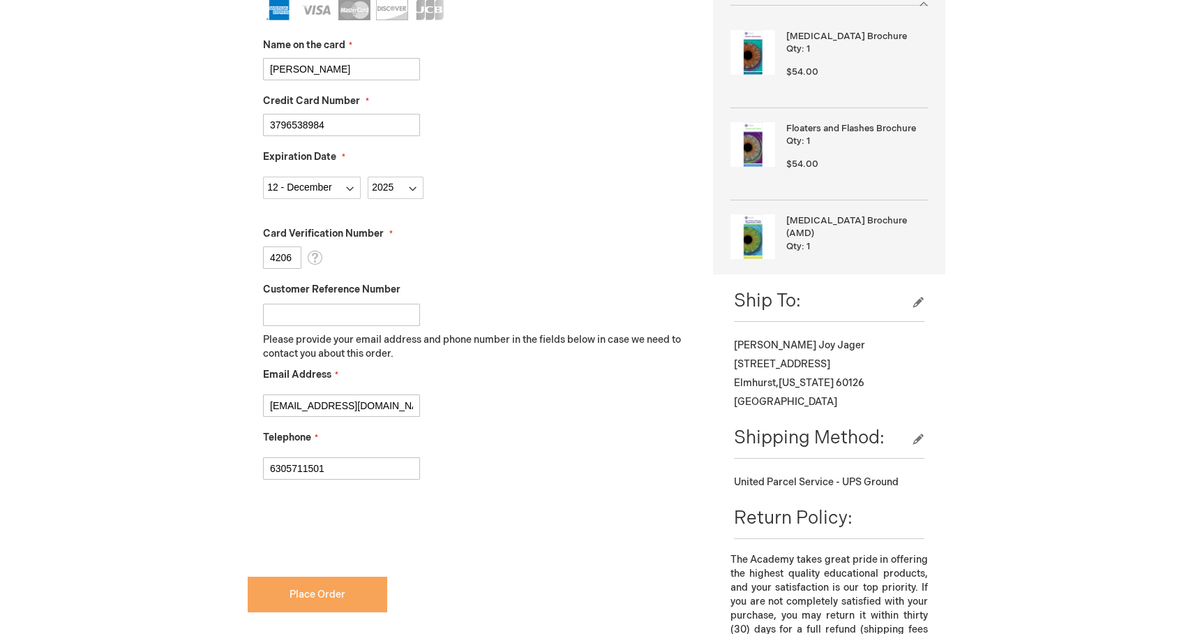
click at [292, 592] on span "Place Order" at bounding box center [318, 594] width 56 height 12
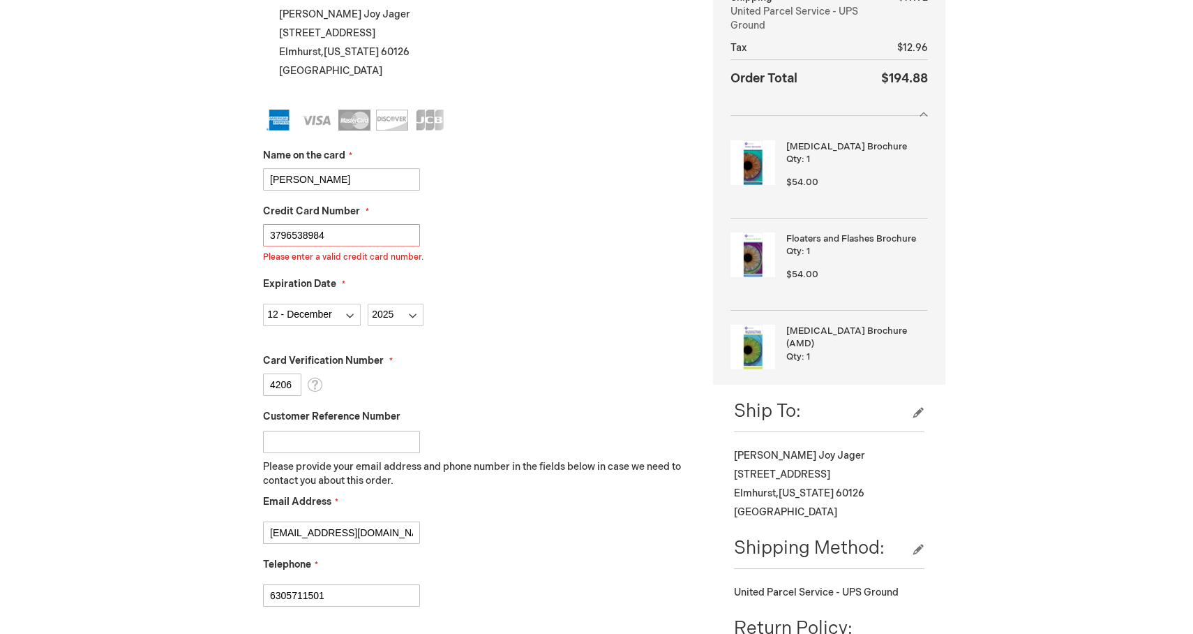
scroll to position [209, 0]
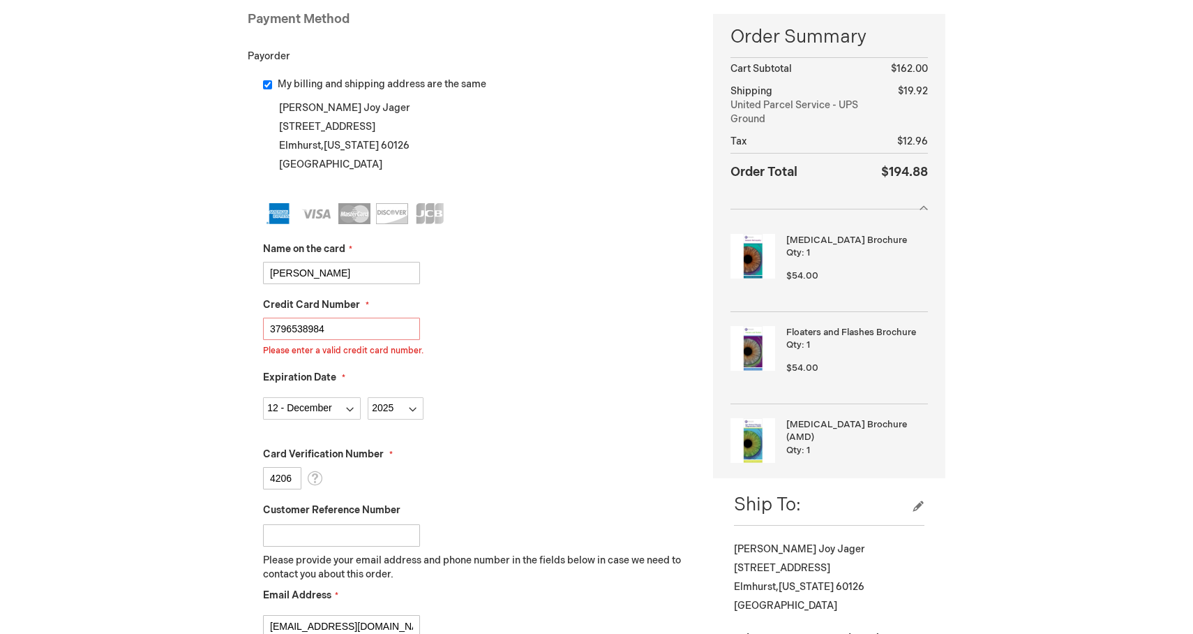
drag, startPoint x: 331, startPoint y: 331, endPoint x: 194, endPoint y: 328, distance: 137.5
click at [193, 329] on div "Kristin Jager Log Out Search My Cart 3 3 items CLOSE RECENTLY ADDED ITEM(S) Clo…" at bounding box center [596, 594] width 1193 height 1606
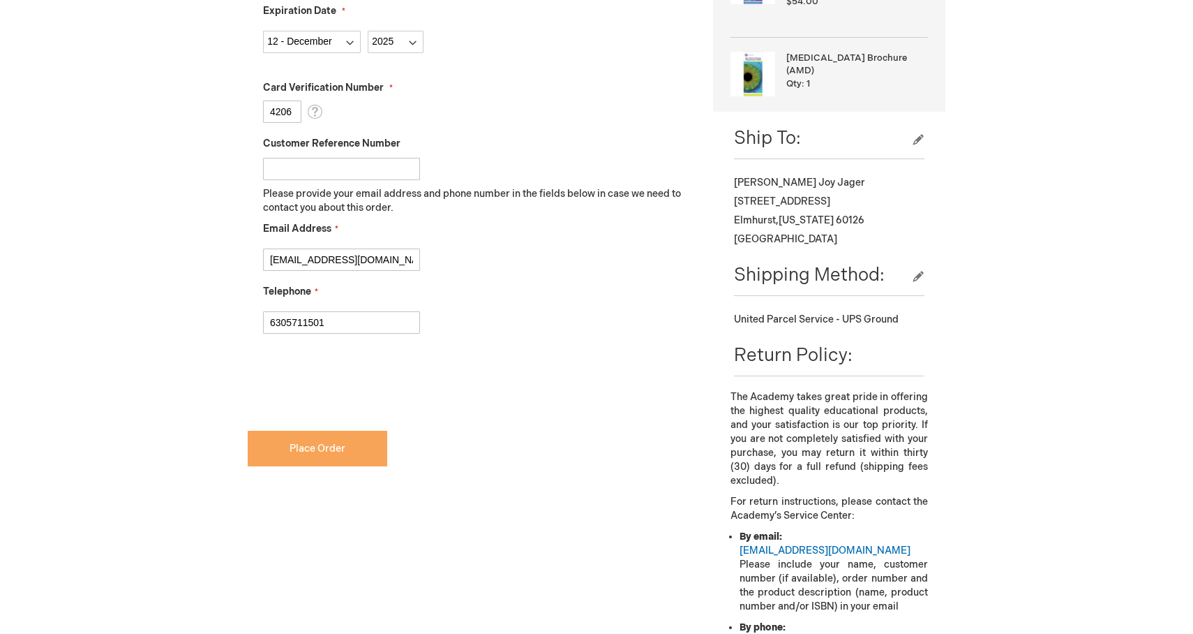
type input "379653898481006"
click at [359, 451] on button "Place Order" at bounding box center [318, 449] width 140 height 36
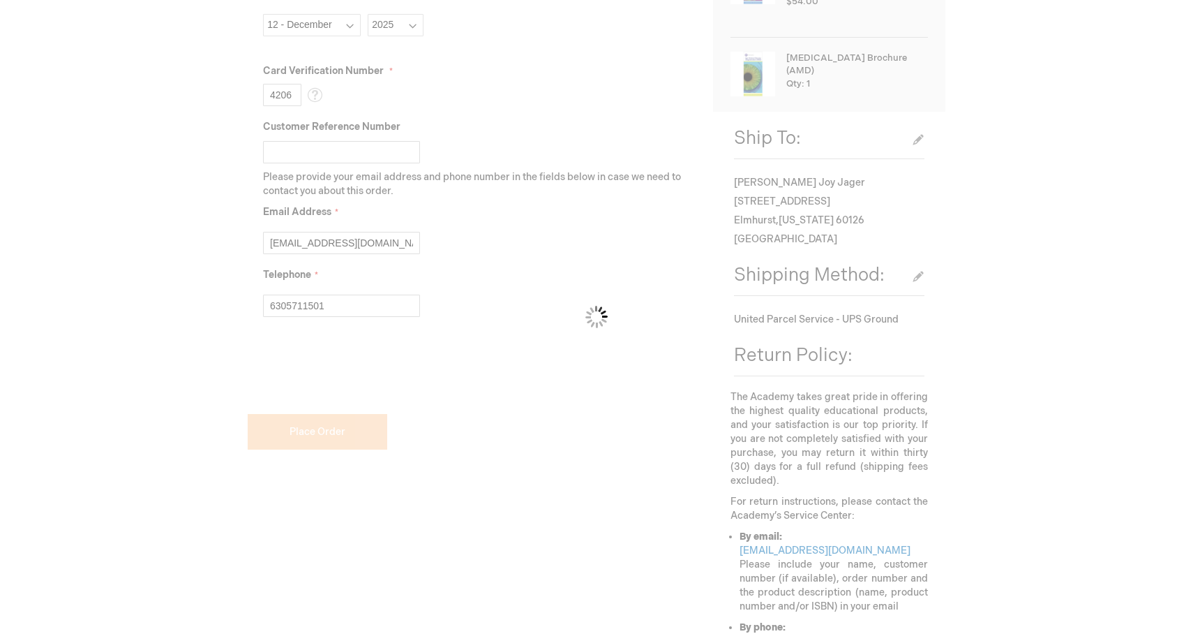
scroll to position [559, 0]
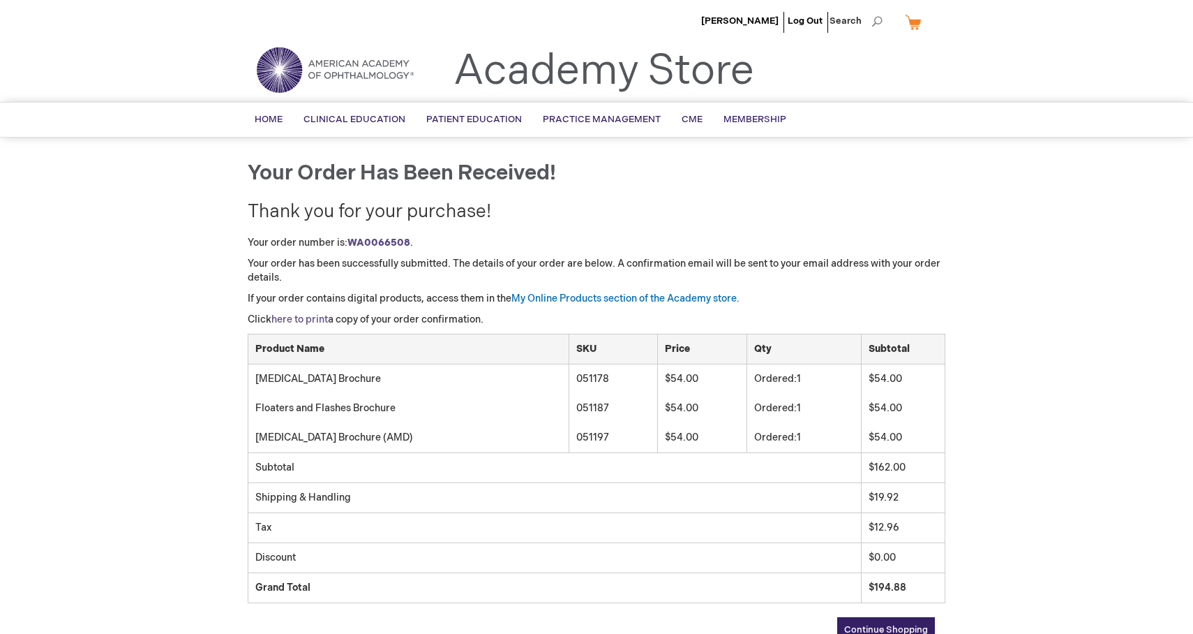
click at [302, 316] on link "here to print" at bounding box center [299, 319] width 57 height 12
